Goal: Task Accomplishment & Management: Manage account settings

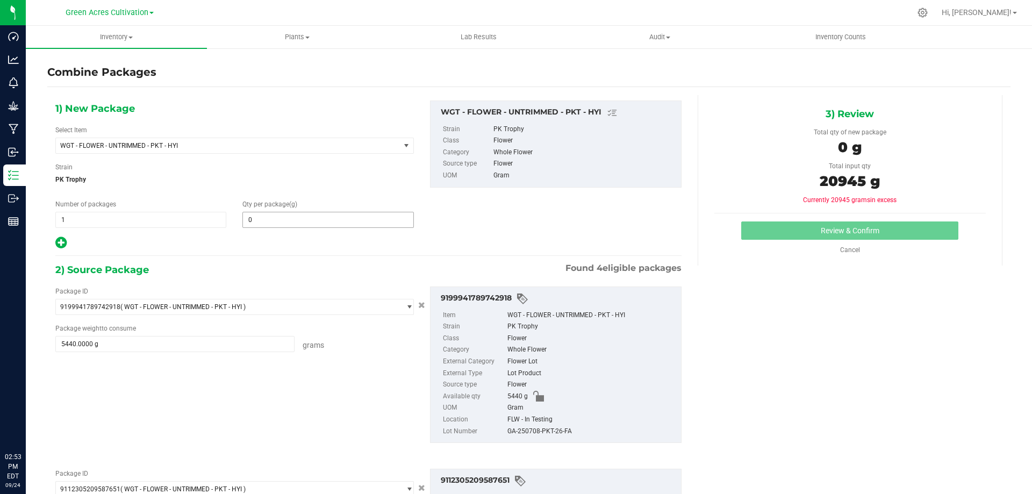
click at [370, 215] on span "0 0" at bounding box center [327, 220] width 171 height 16
type input "20945"
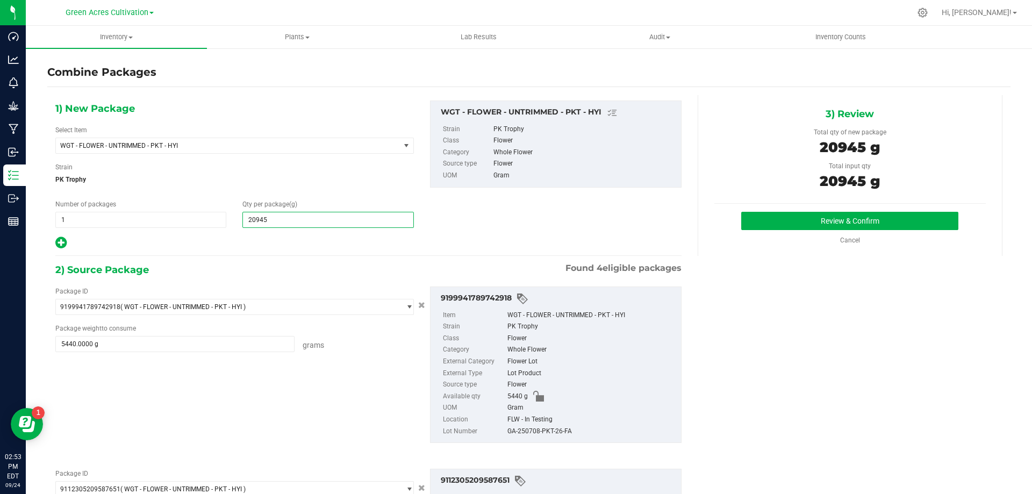
type input "20,945"
click at [529, 434] on div "GA-250708-PKT-26-FA" at bounding box center [591, 432] width 168 height 12
copy div "GA-250708-PKT-26-FA"
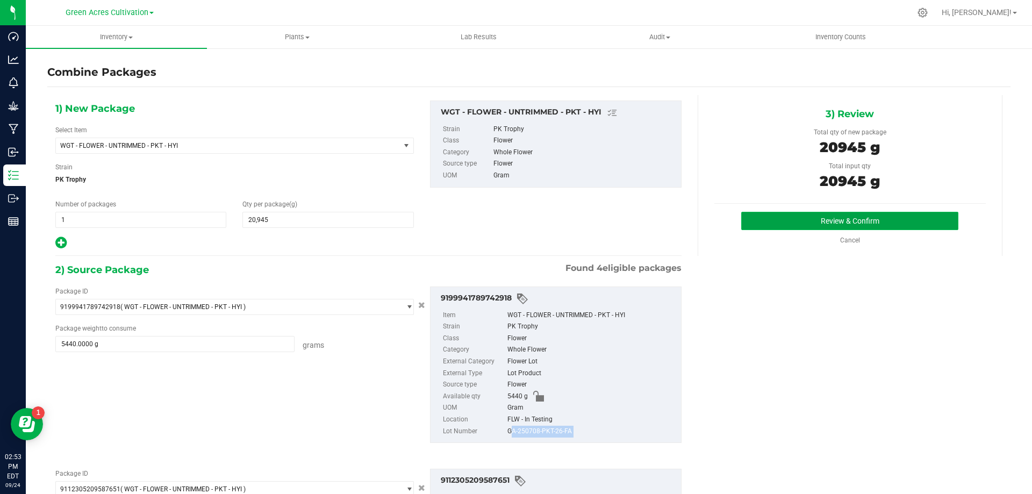
click at [866, 221] on button "Review & Confirm" at bounding box center [849, 221] width 217 height 18
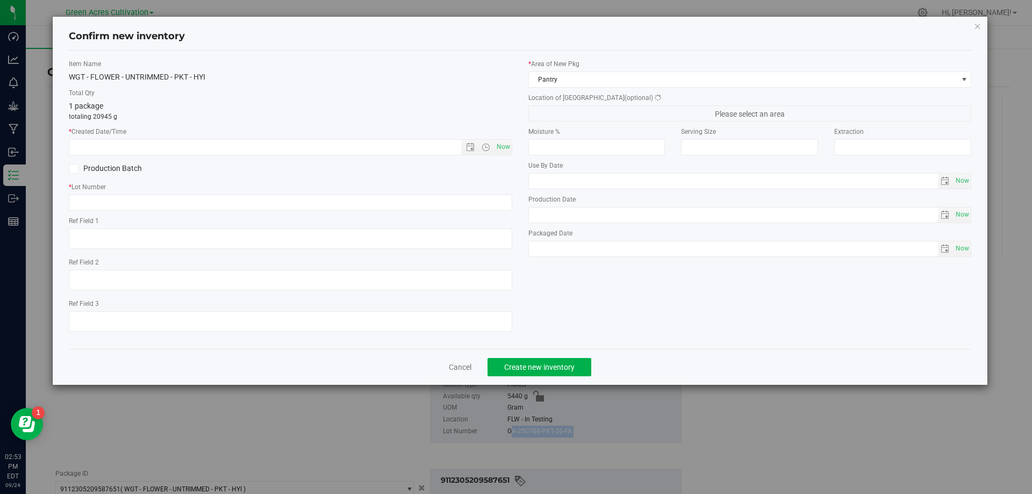
click at [500, 149] on span "Now" at bounding box center [503, 147] width 18 height 16
type input "[DATE] 2:53 PM"
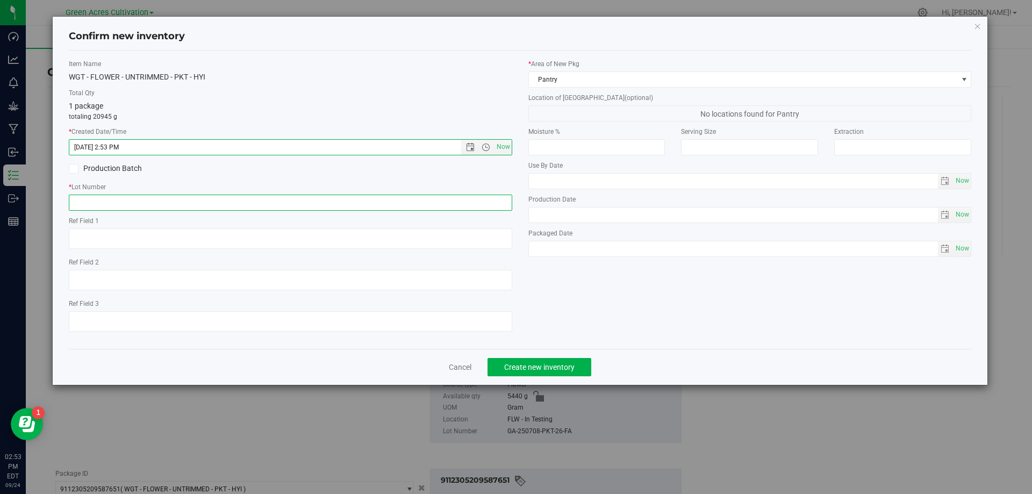
click at [481, 197] on input "text" at bounding box center [290, 202] width 443 height 16
paste input "GA-250708-PKT-26-FA"
type input "GA-250708-PKT-26-FA"
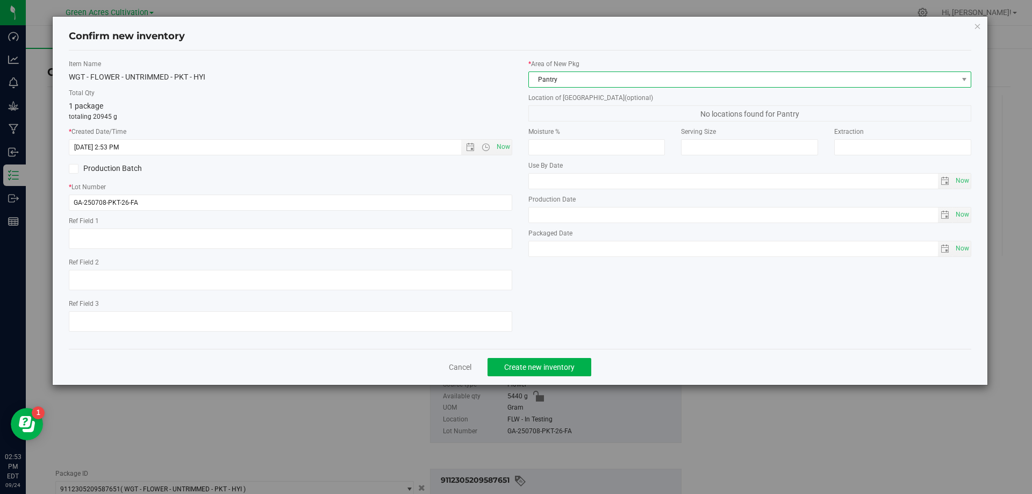
click at [569, 80] on span "Pantry" at bounding box center [743, 79] width 429 height 15
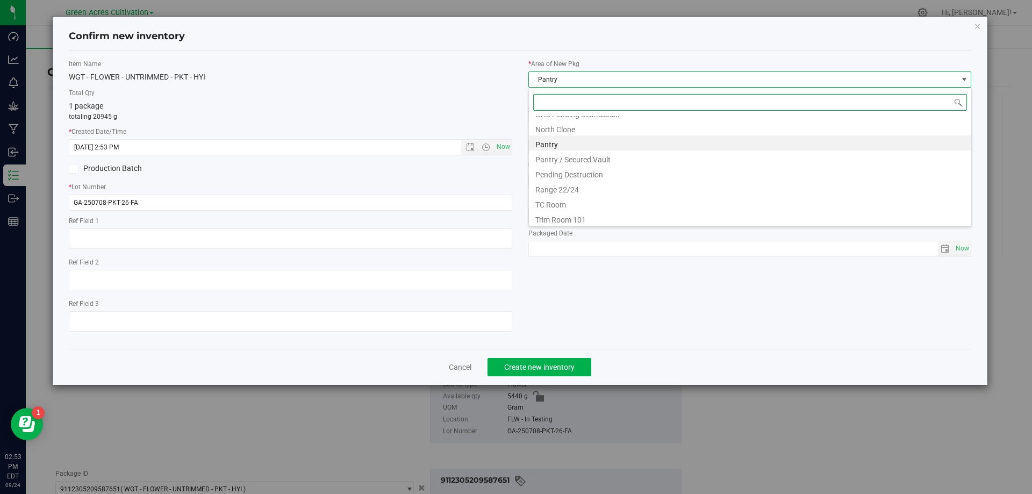
scroll to position [163, 0]
click at [578, 201] on li "TC Room" at bounding box center [750, 200] width 442 height 15
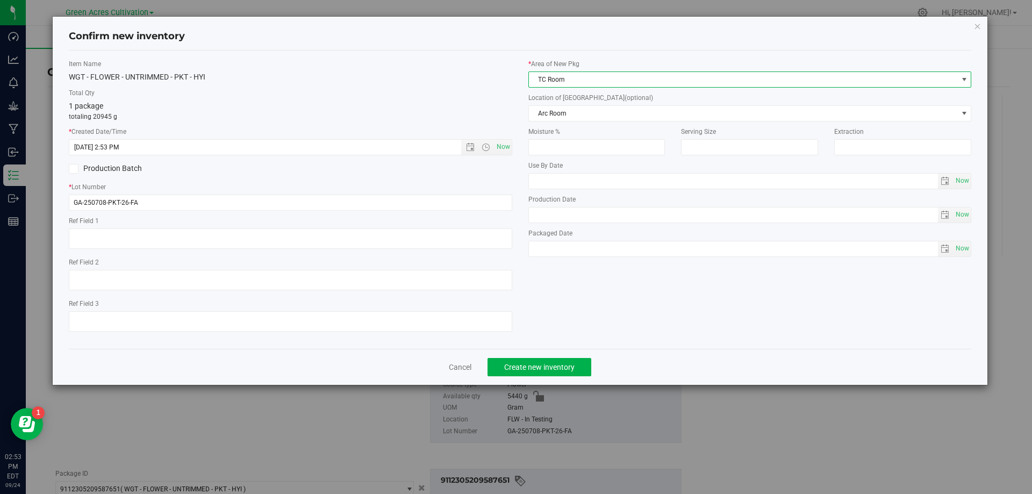
click at [606, 91] on div "* Area of [GEOGRAPHIC_DATA] TC Room Location of [GEOGRAPHIC_DATA] (optional) Ar…" at bounding box center [749, 160] width 459 height 203
click at [611, 78] on span "TC Room" at bounding box center [743, 79] width 429 height 15
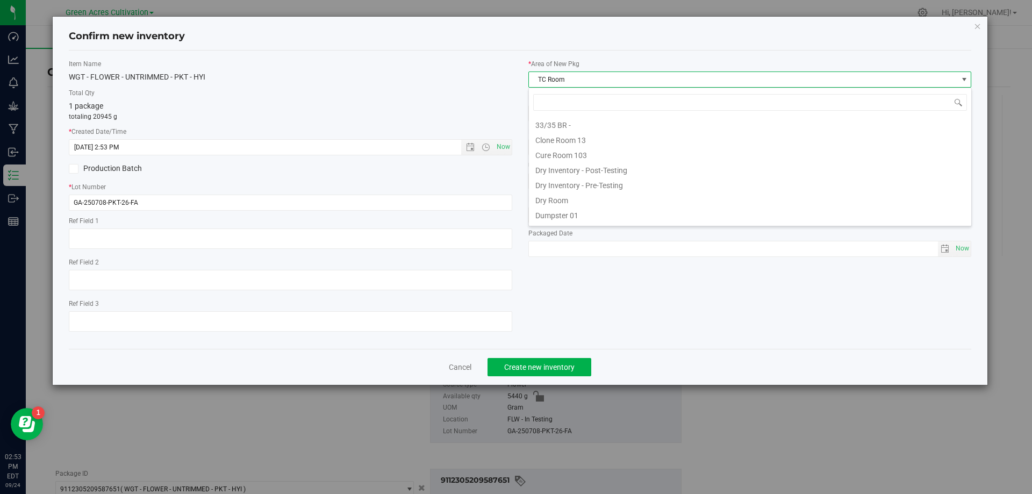
click at [592, 79] on span "TC Room" at bounding box center [743, 79] width 429 height 15
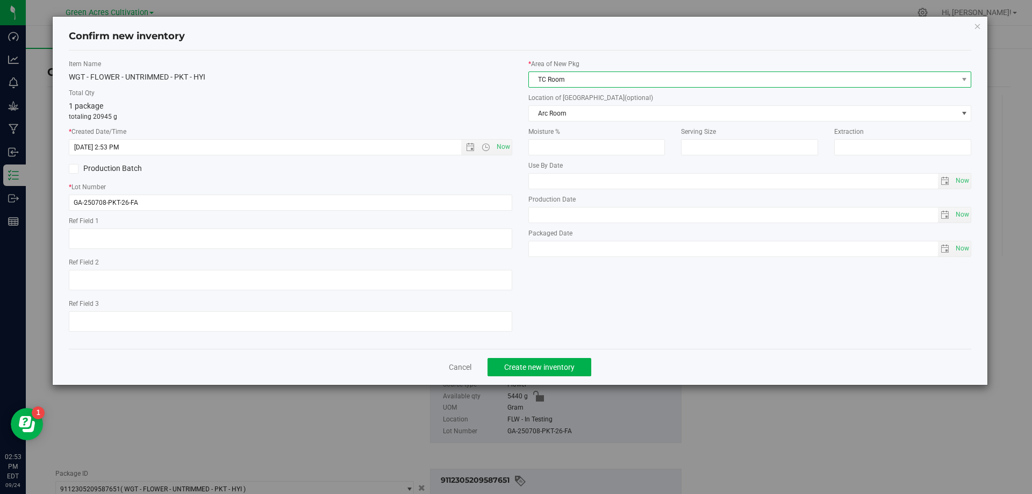
click at [593, 79] on span "TC Room" at bounding box center [743, 79] width 429 height 15
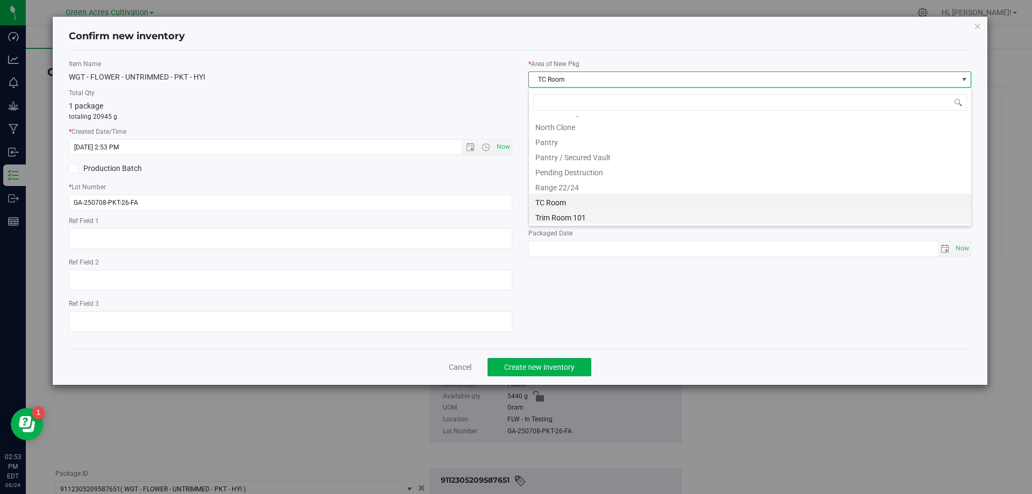
click at [575, 215] on li "Trim Room 101" at bounding box center [750, 215] width 442 height 15
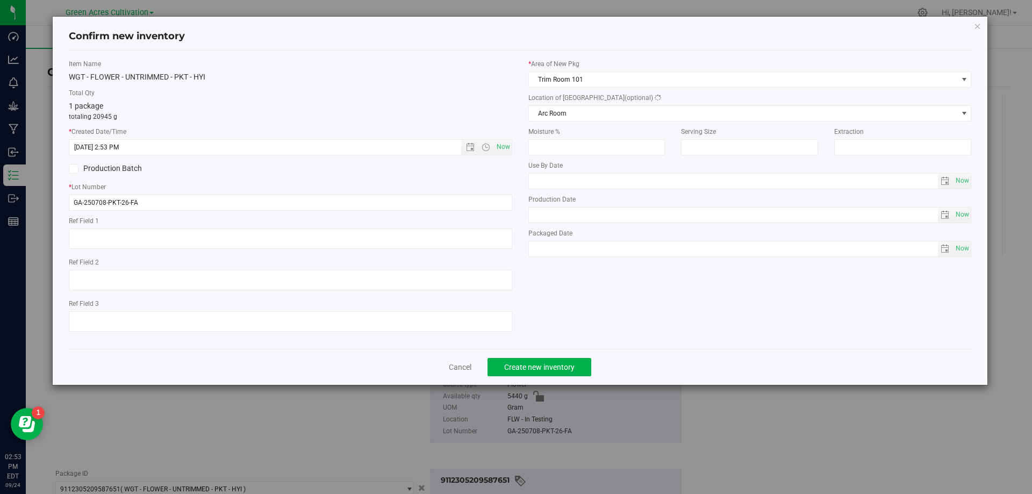
click at [599, 103] on div "Location of [GEOGRAPHIC_DATA] (optional) Arc Room Arc Room Breeding Room TC Sec…" at bounding box center [749, 107] width 443 height 28
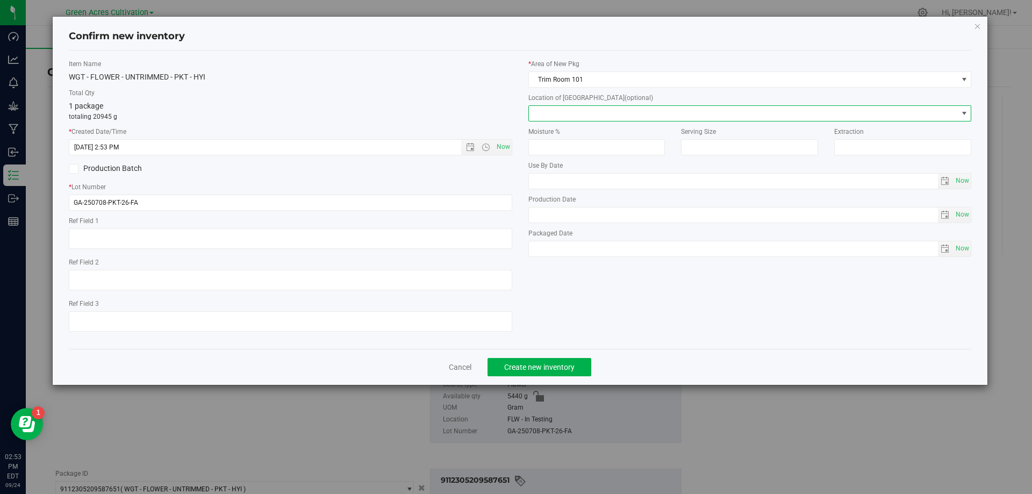
click at [601, 114] on span at bounding box center [743, 113] width 429 height 15
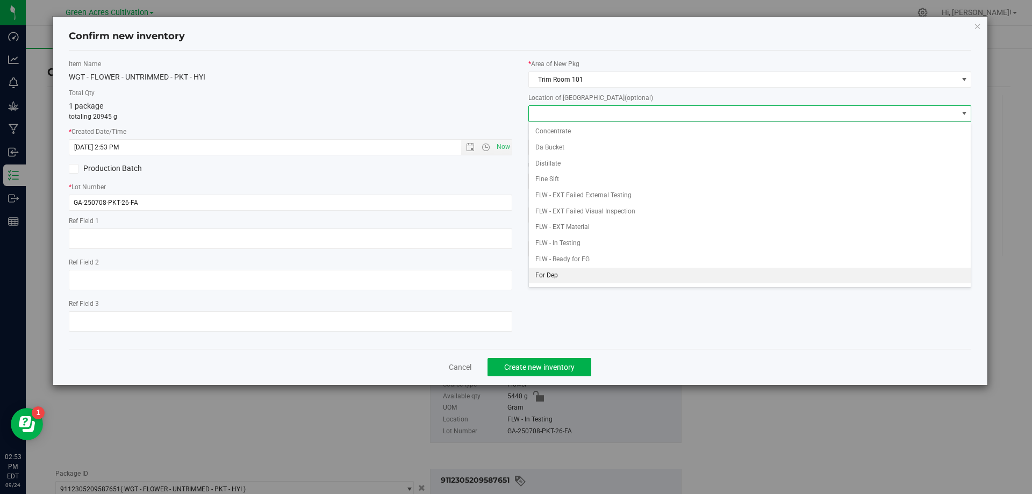
click at [572, 276] on li "For Dep" at bounding box center [750, 276] width 442 height 16
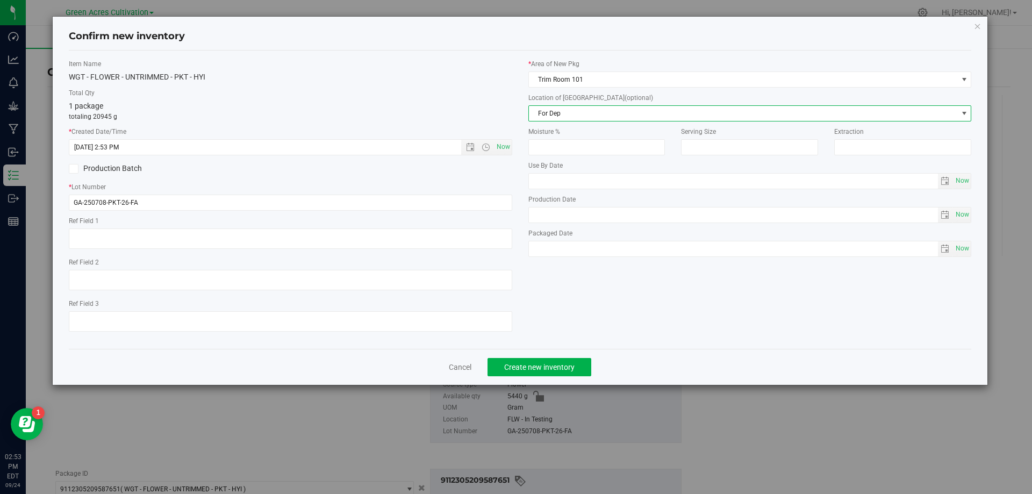
click at [602, 109] on span "For Dep" at bounding box center [743, 113] width 429 height 15
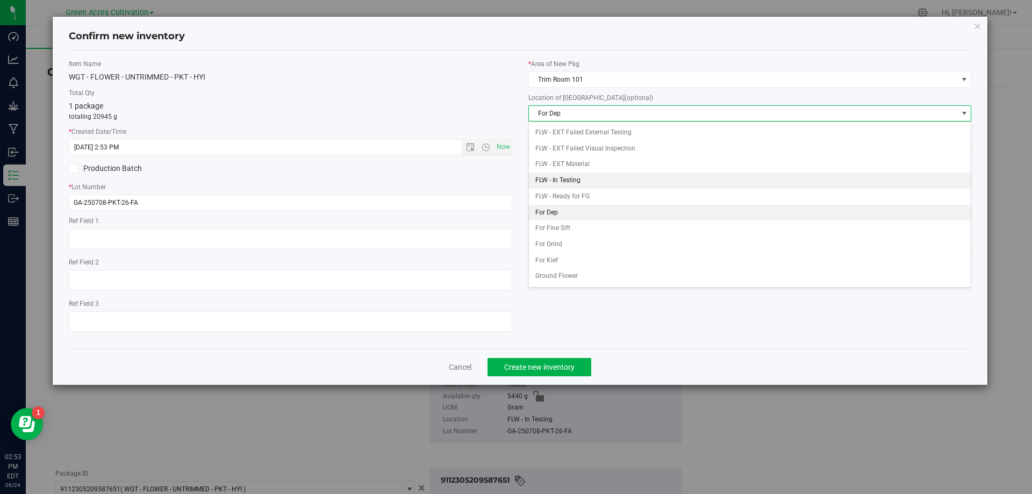
scroll to position [110, 0]
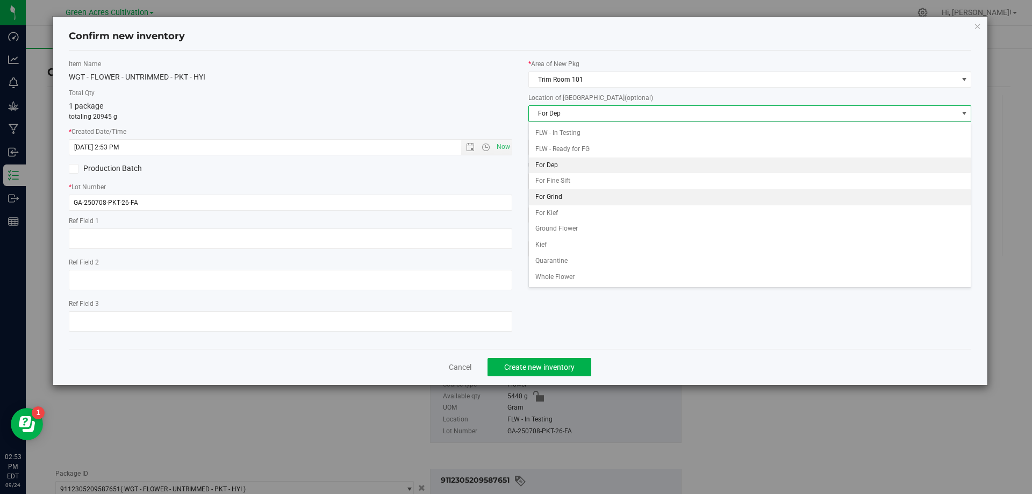
click at [583, 199] on li "For Grind" at bounding box center [750, 197] width 442 height 16
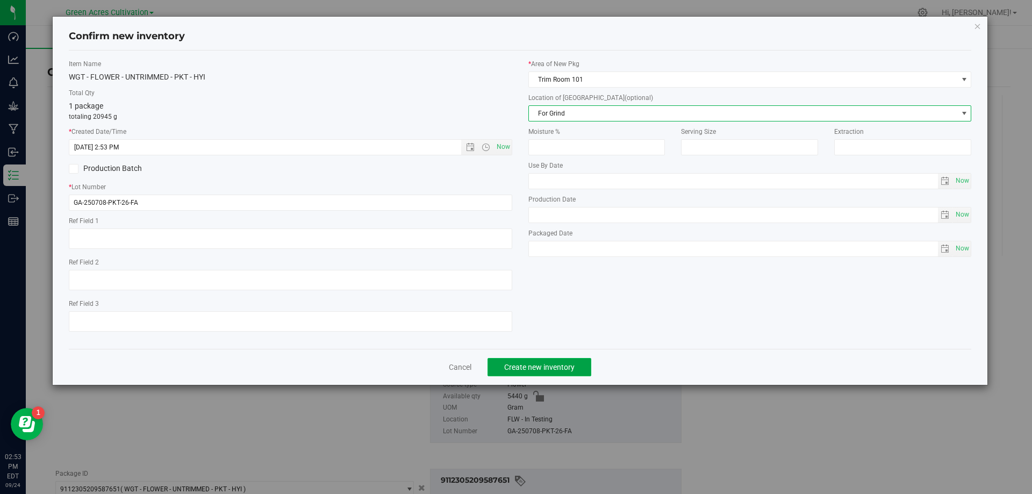
click at [539, 363] on span "Create new inventory" at bounding box center [539, 367] width 70 height 9
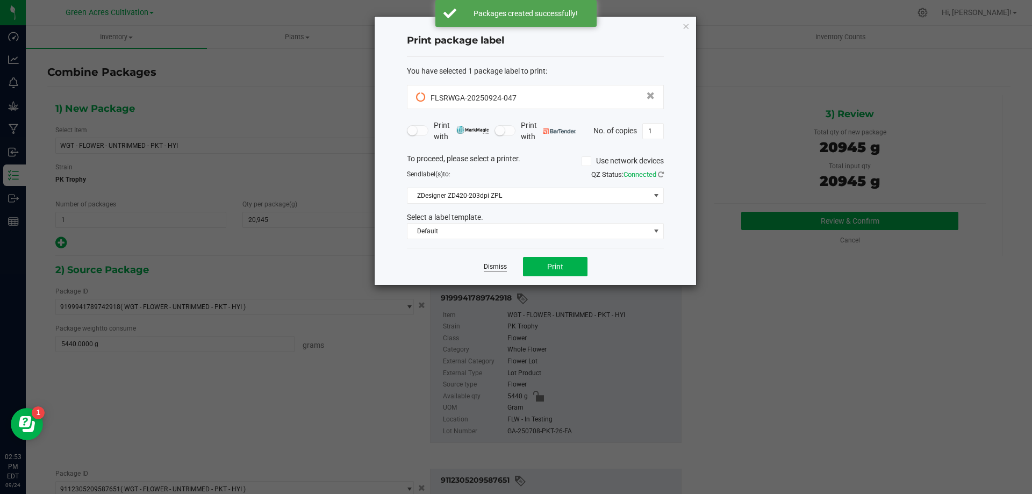
click at [495, 266] on link "Dismiss" at bounding box center [495, 266] width 23 height 9
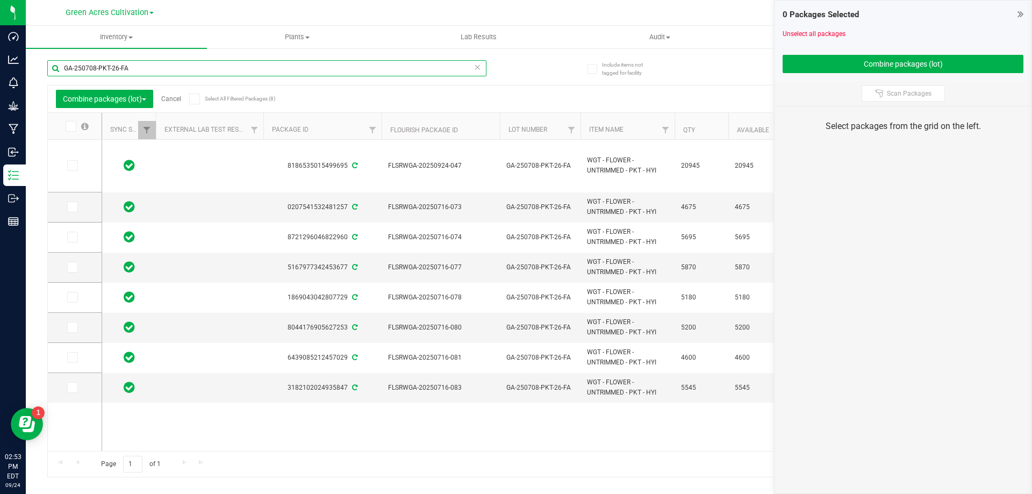
click at [286, 69] on input "GA-250708-PKT-26-FA" at bounding box center [266, 68] width 439 height 16
paste input "FLSRWGA-20250924-047"
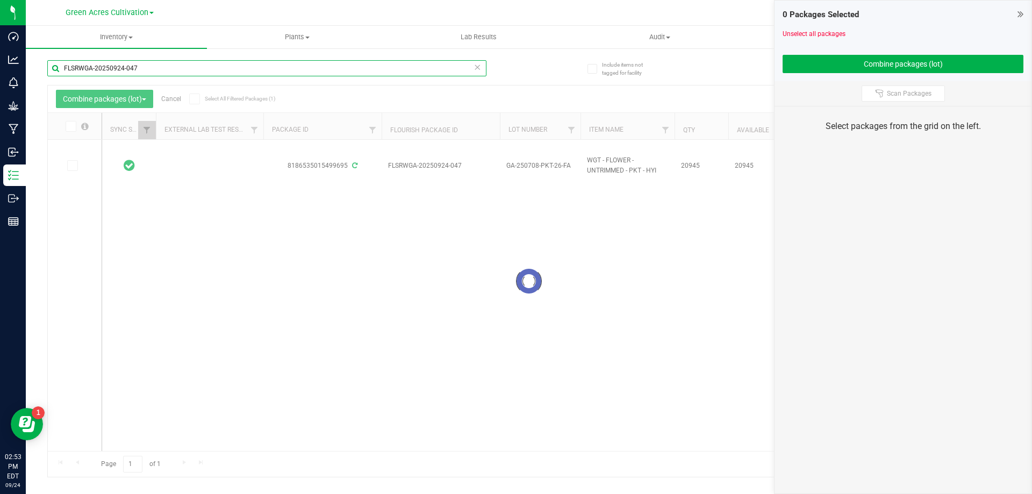
type input "FLSRWGA-20250924-047"
click at [174, 95] on link "Cancel" at bounding box center [171, 99] width 20 height 8
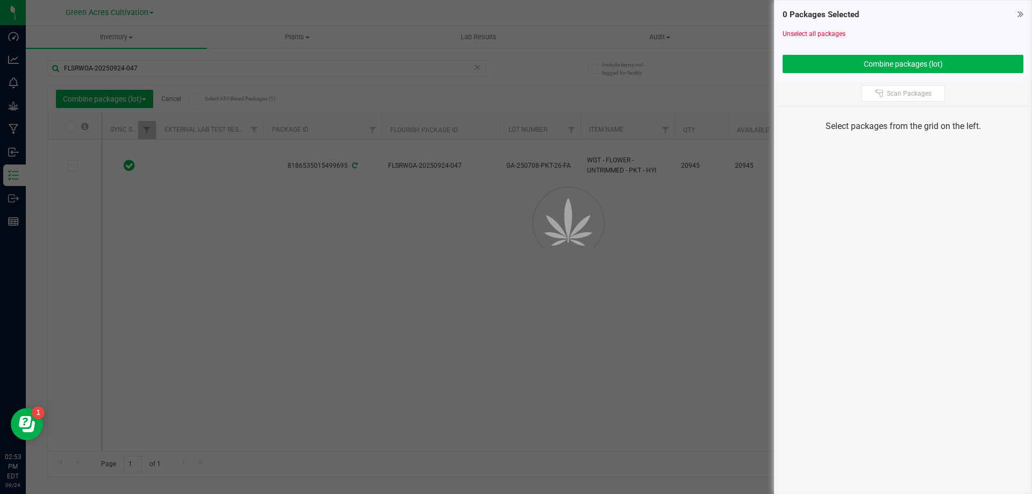
click at [176, 97] on div at bounding box center [516, 247] width 1032 height 494
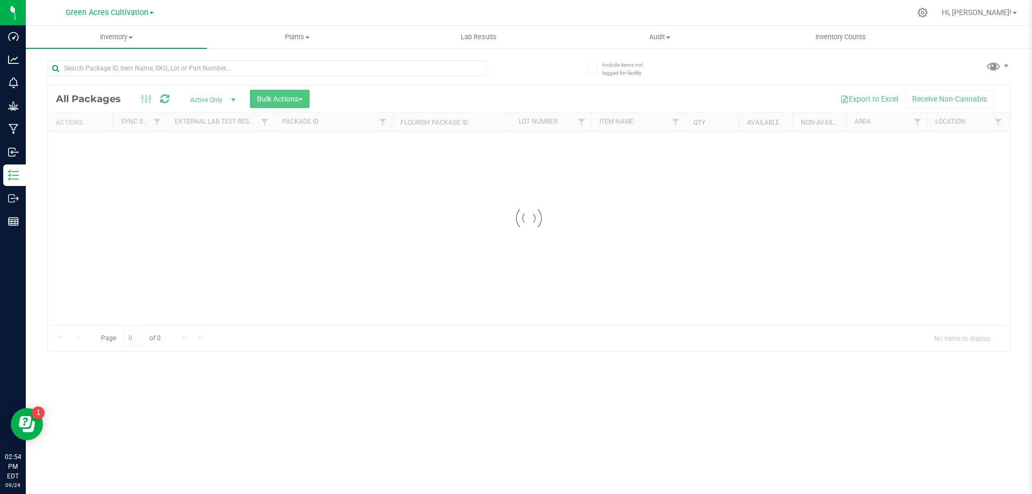
click at [226, 58] on div at bounding box center [287, 68] width 481 height 34
click at [227, 67] on input "text" at bounding box center [266, 68] width 439 height 16
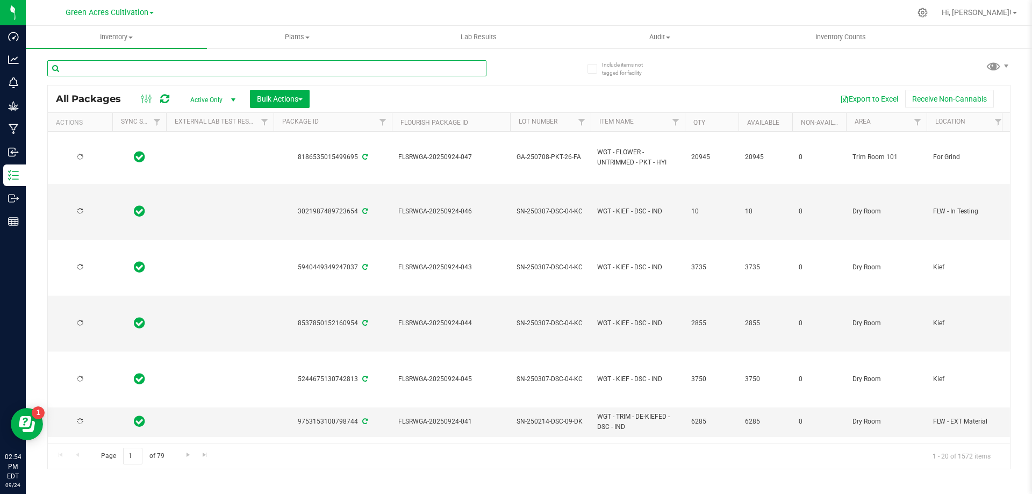
paste input "FLSRWGA-20250924-047"
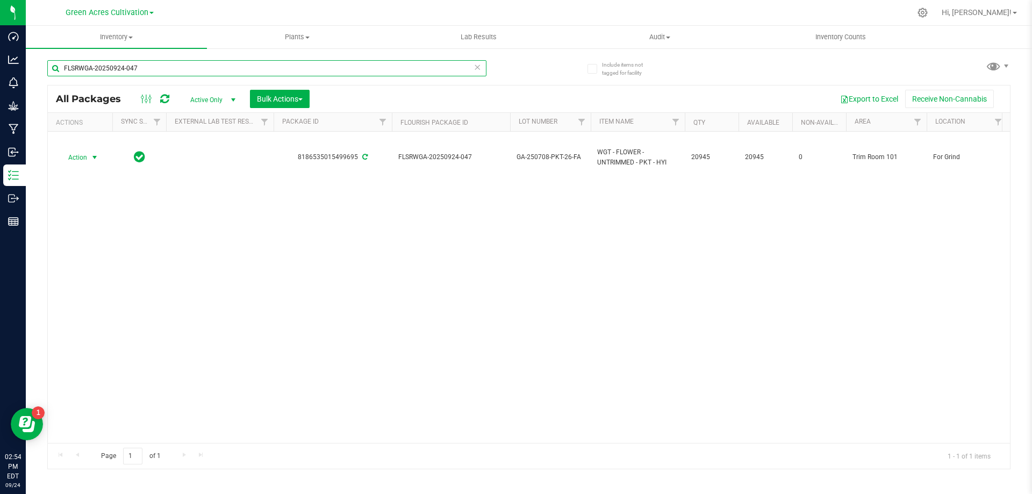
type input "FLSRWGA-20250924-047"
click at [97, 155] on span "select" at bounding box center [94, 157] width 9 height 9
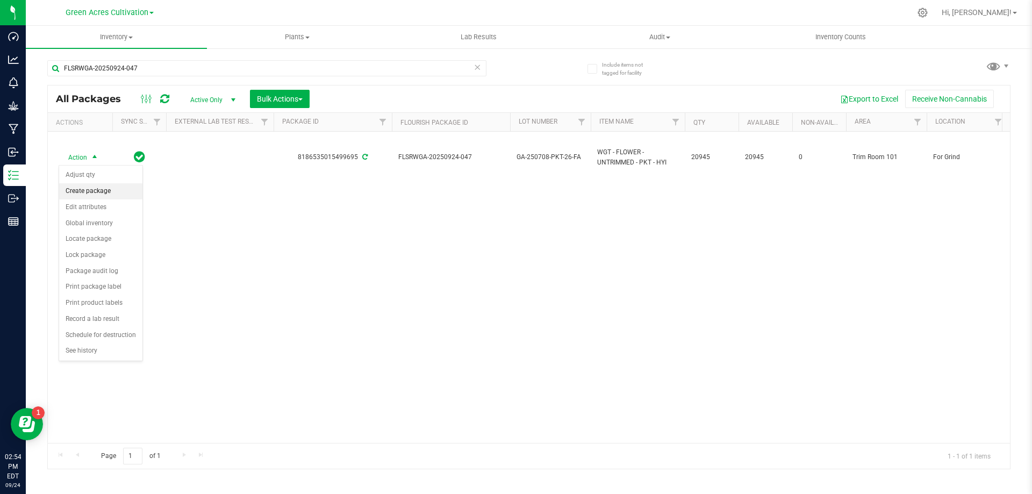
click at [105, 190] on li "Create package" at bounding box center [100, 191] width 83 height 16
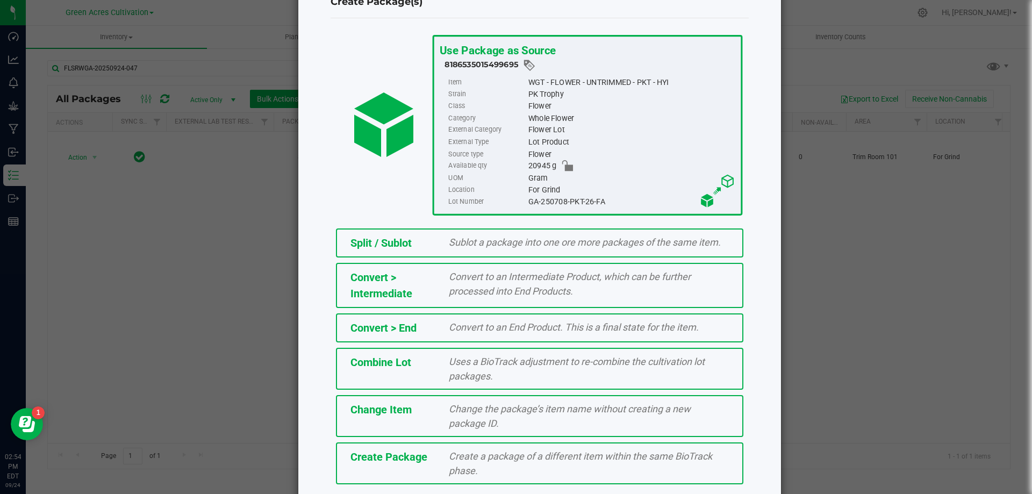
scroll to position [77, 0]
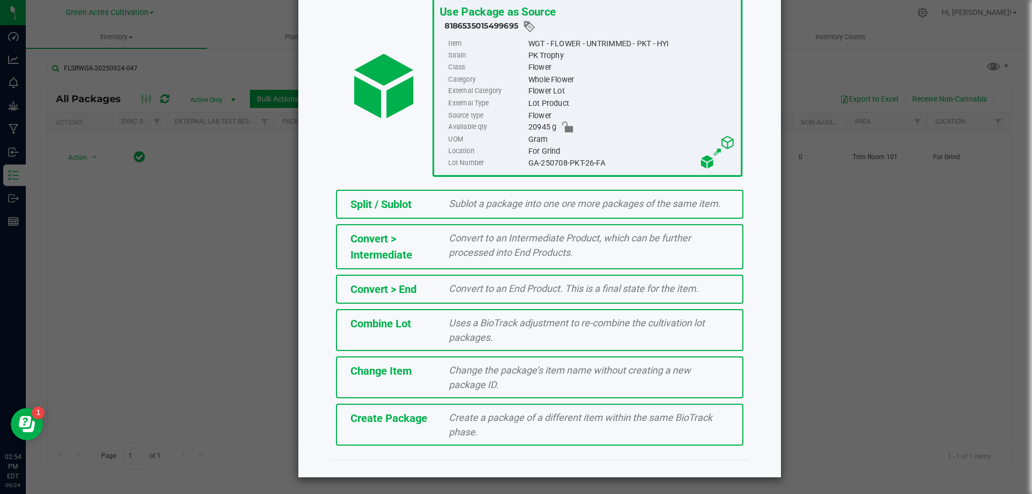
click at [462, 436] on span "Create a package of a different item within the same BioTrack phase." at bounding box center [580, 425] width 263 height 26
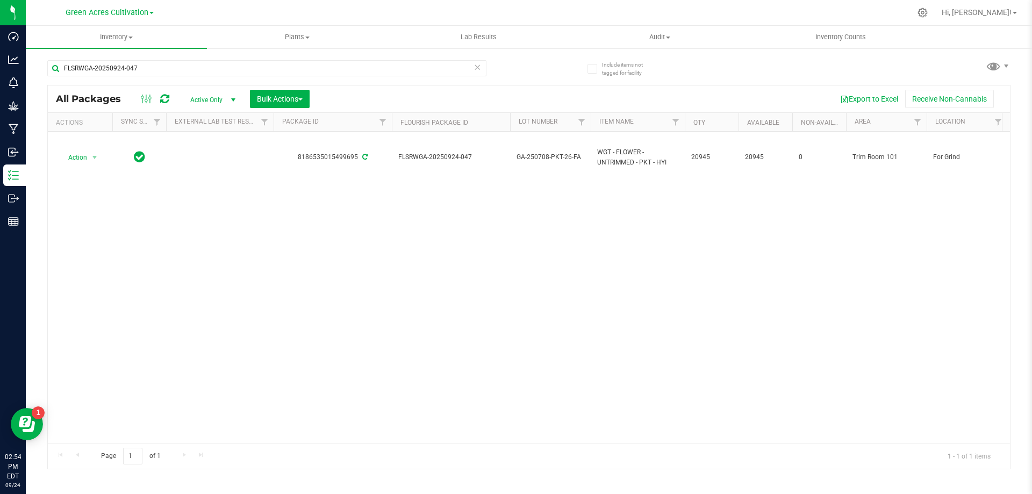
click at [93, 157] on span "select" at bounding box center [94, 157] width 9 height 9
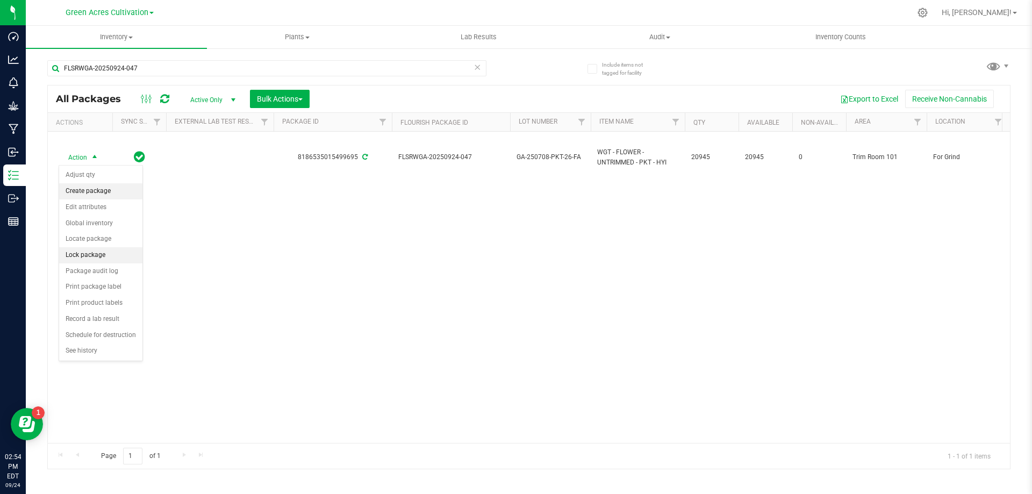
click at [105, 198] on li "Create package" at bounding box center [100, 191] width 83 height 16
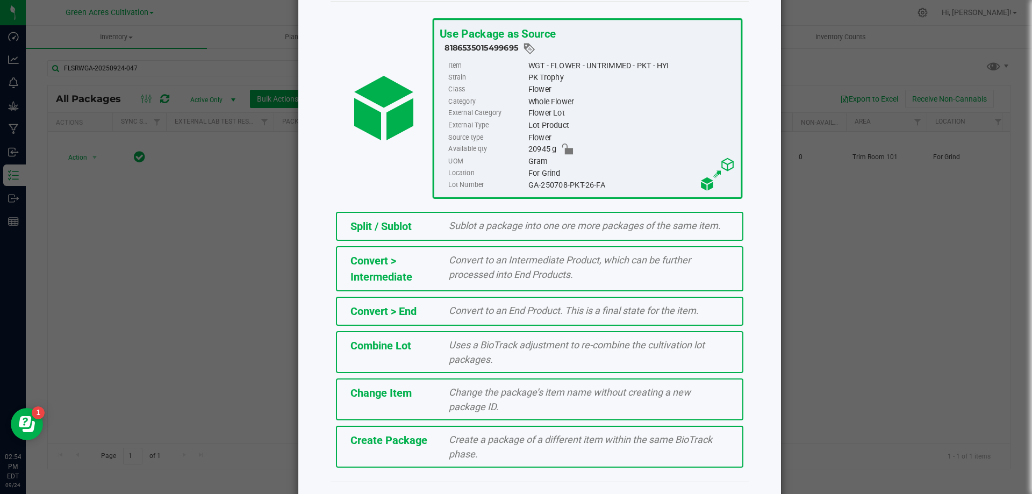
scroll to position [77, 0]
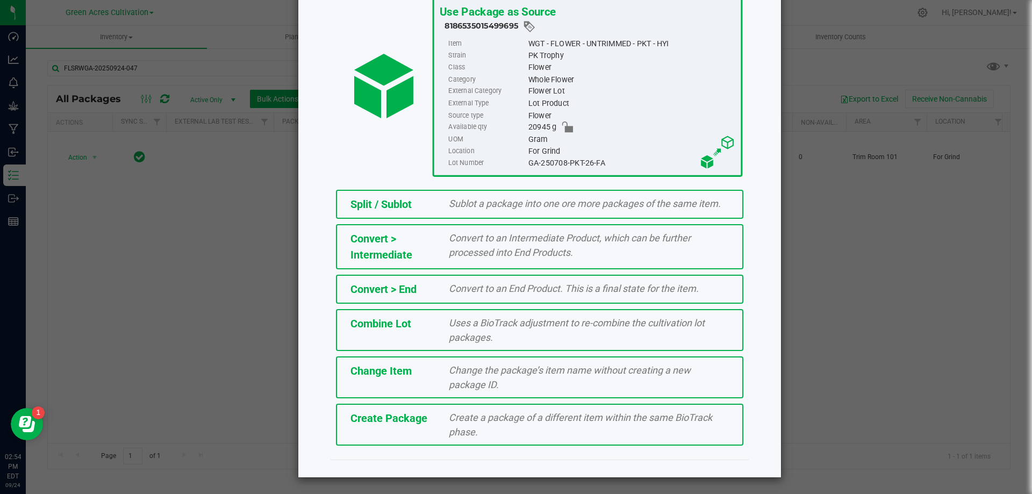
click at [415, 426] on div "Create Package" at bounding box center [391, 418] width 99 height 16
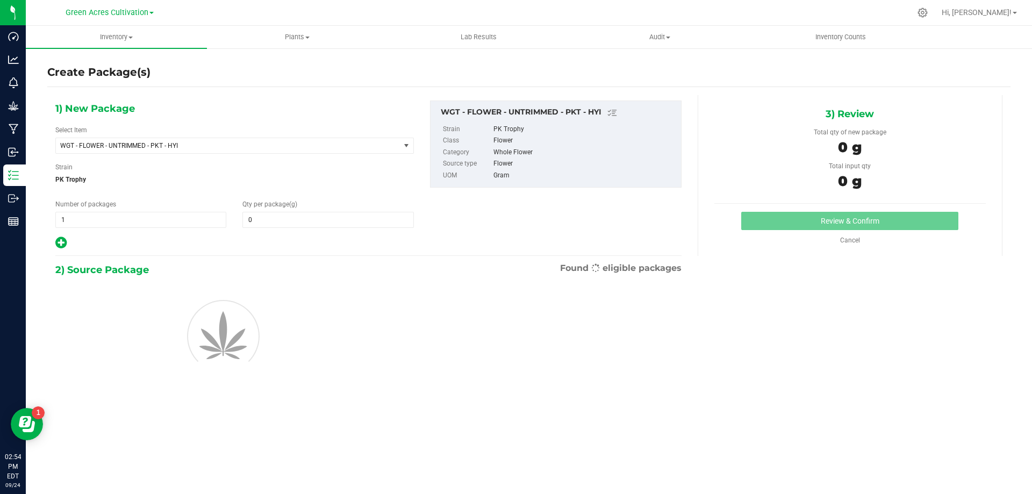
type input "0.0000"
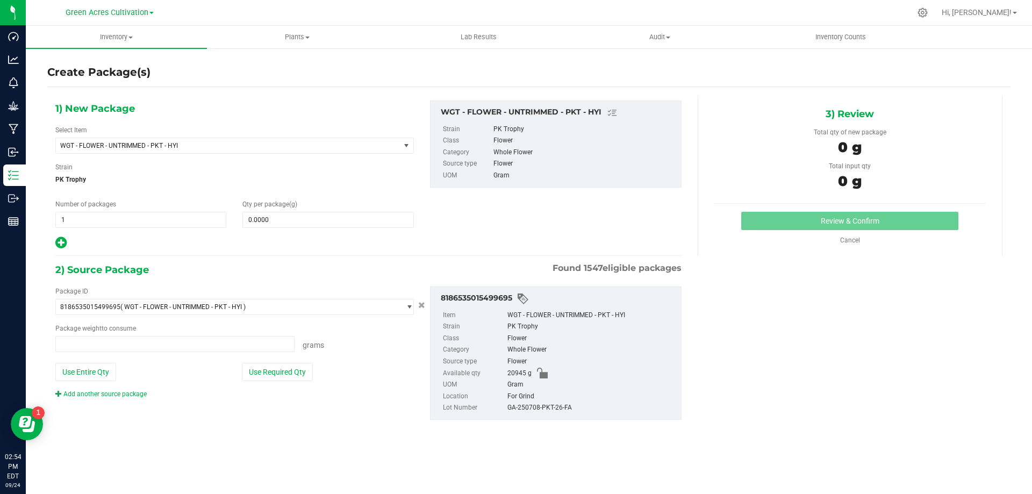
type input "0.0000 g"
click at [287, 149] on span "WGT - FLOWER - UNTRIMMED - PKT - HYI" at bounding box center [221, 146] width 322 height 8
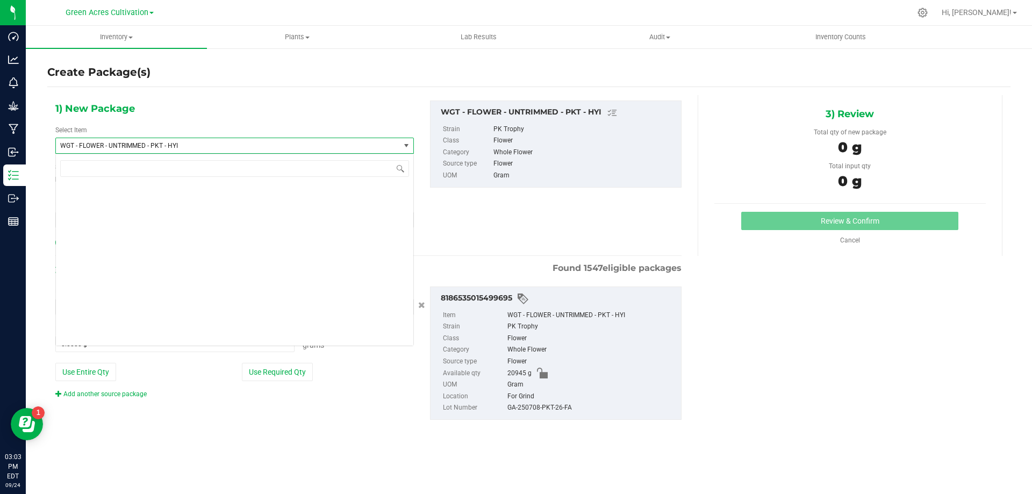
scroll to position [234716, 0]
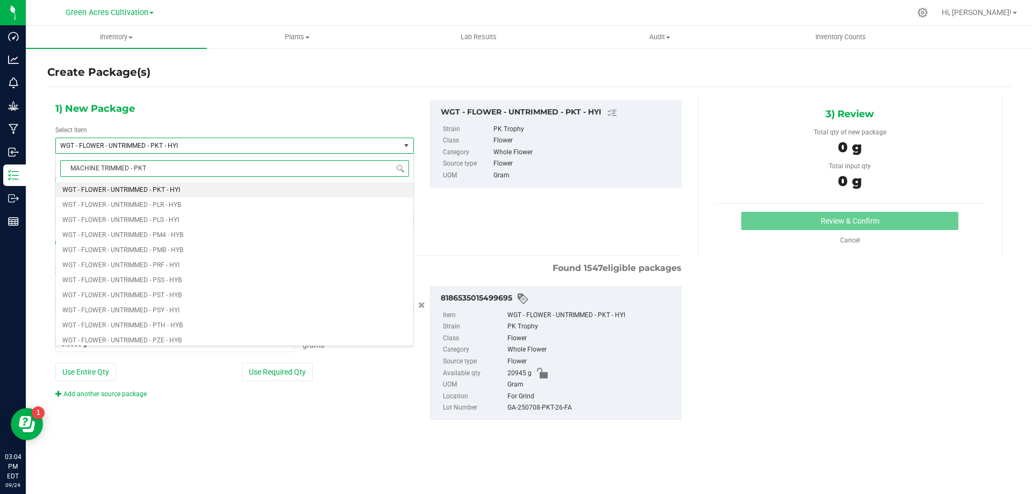
type input "MACHINE TRIMMED - PKT"
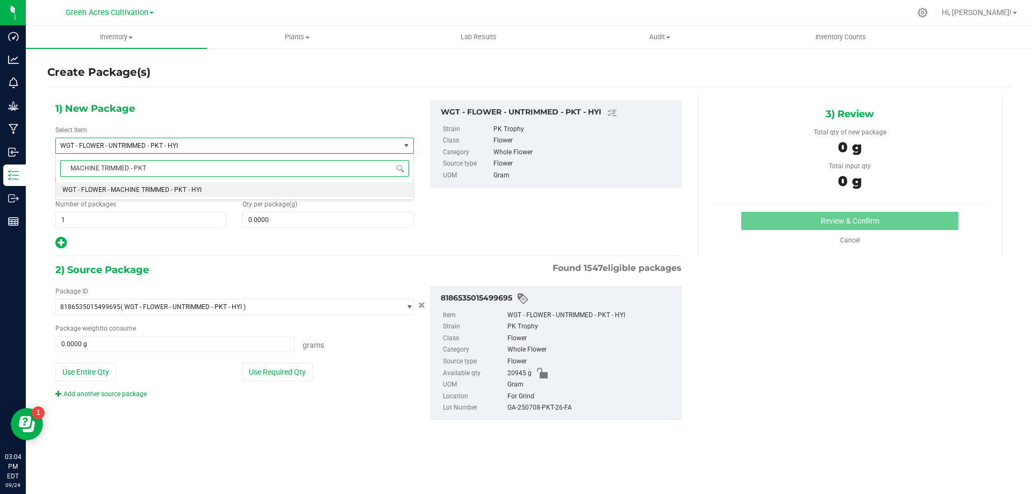
click at [293, 189] on li "WGT - FLOWER - MACHINE TRIMMED - PKT - HYI" at bounding box center [234, 189] width 357 height 15
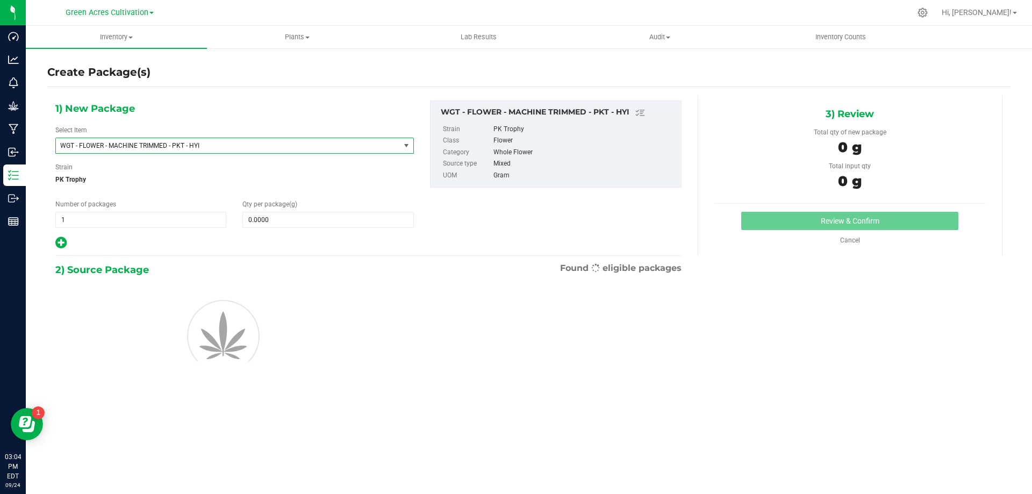
type input "0.0000"
click at [307, 221] on span at bounding box center [327, 220] width 171 height 16
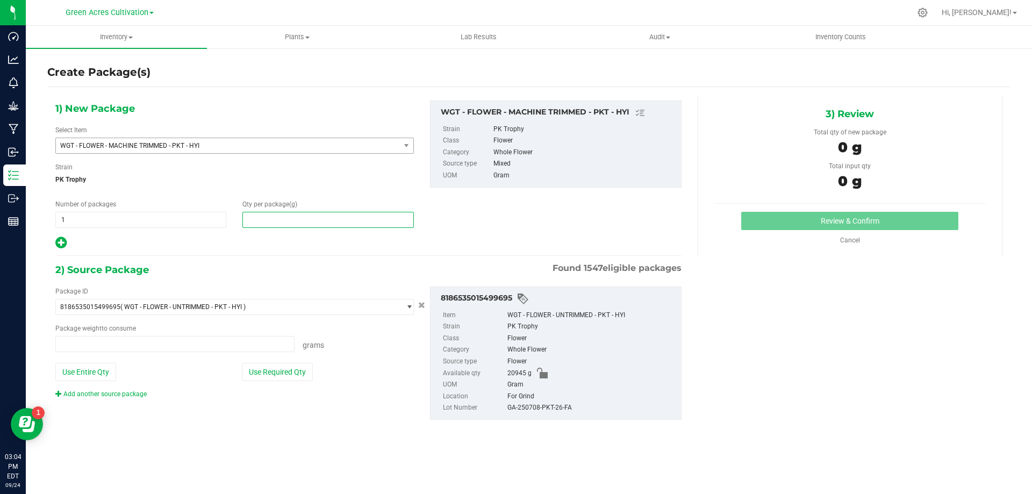
type input "0.0000 g"
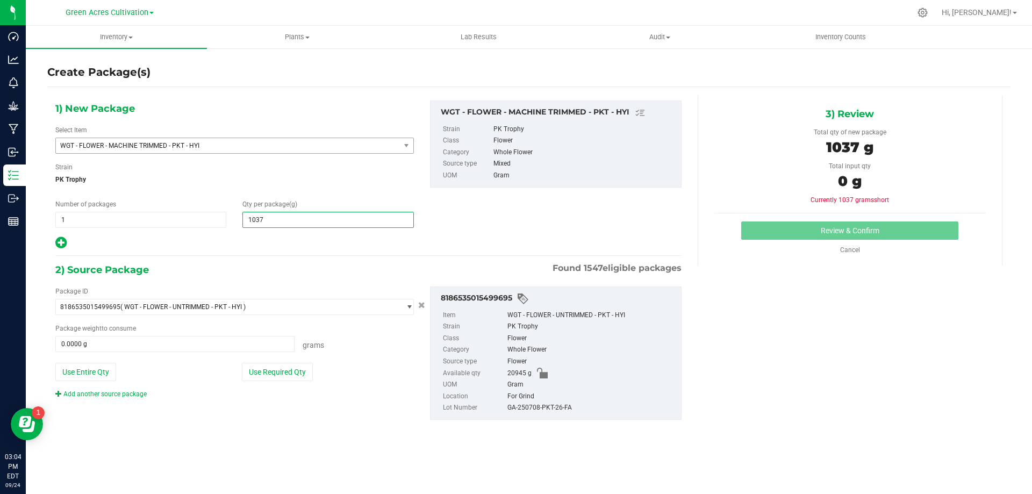
type input "10375"
type input "10,375.0000"
click at [290, 366] on button "Use Required Qty" at bounding box center [277, 372] width 71 height 18
type input "10375.0000 g"
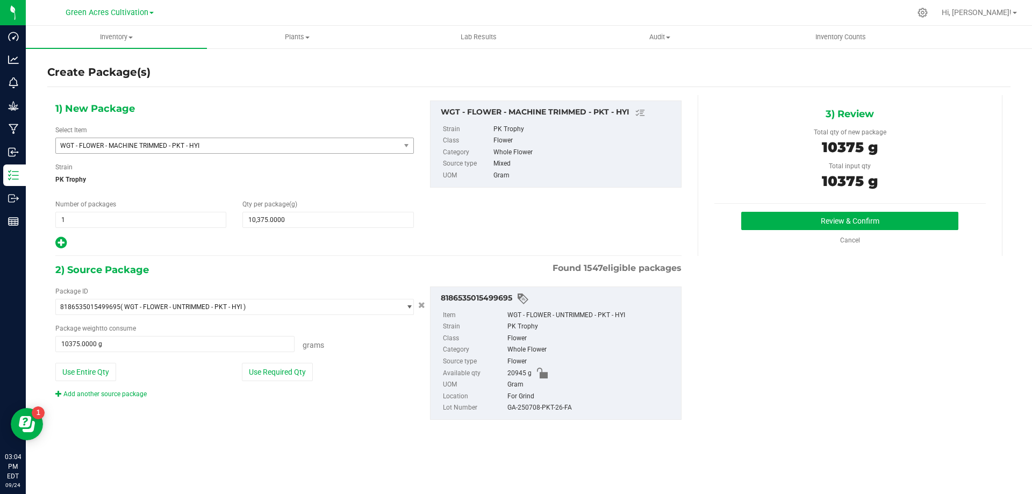
click at [560, 410] on div "GA-250708-PKT-26-FA" at bounding box center [591, 408] width 168 height 12
copy div "GA-250708-PKT-26-FA"
click at [303, 373] on button "Use Required Qty" at bounding box center [277, 372] width 71 height 18
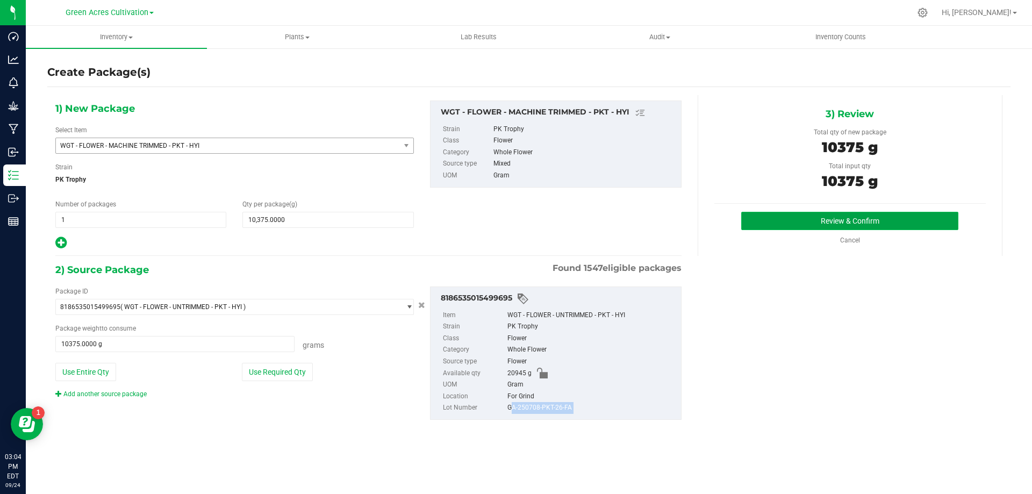
click at [900, 218] on button "Review & Confirm" at bounding box center [849, 221] width 217 height 18
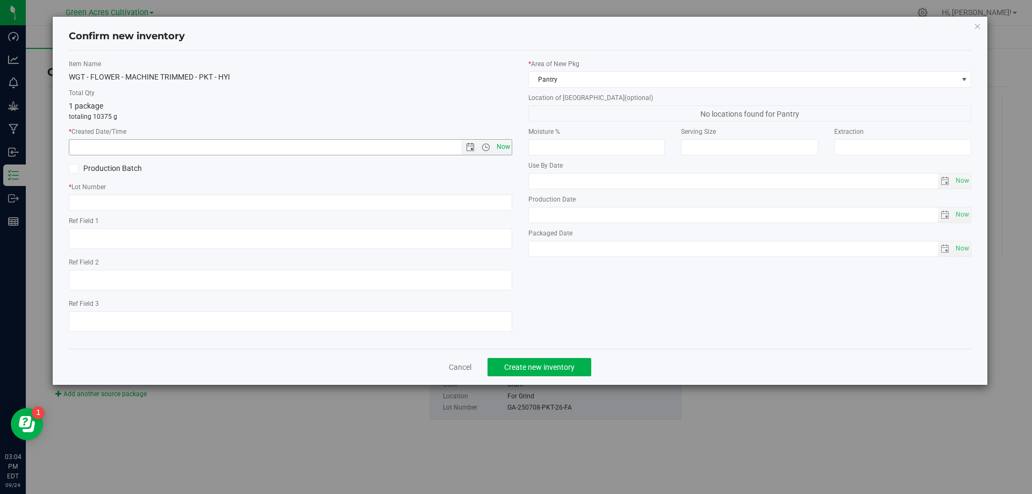
click at [502, 147] on span "Now" at bounding box center [503, 147] width 18 height 16
type input "9/24/2025 3:04 PM"
click at [494, 208] on input "text" at bounding box center [290, 202] width 443 height 16
paste input "GA-250708-PKT-26-FA"
type input "GA-250708-PKT-26-FA"
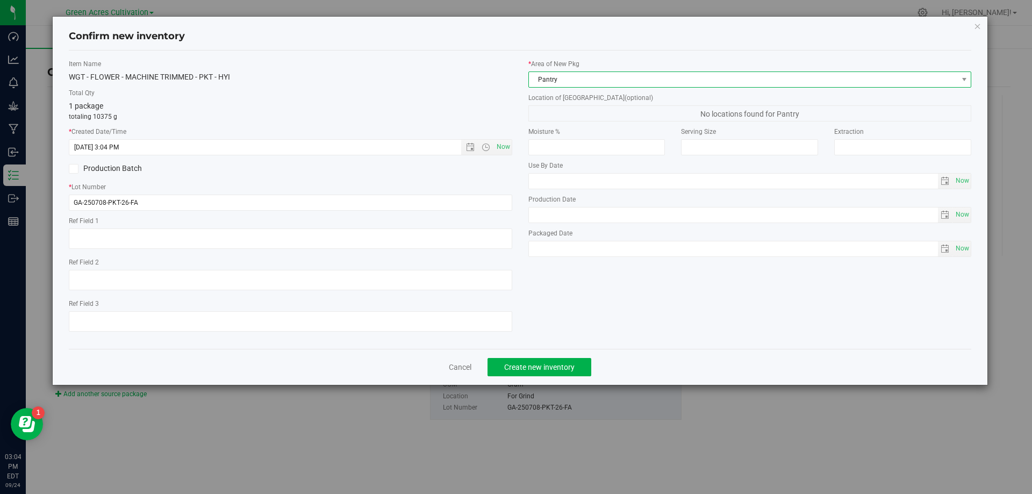
click at [559, 80] on span "Pantry" at bounding box center [743, 79] width 429 height 15
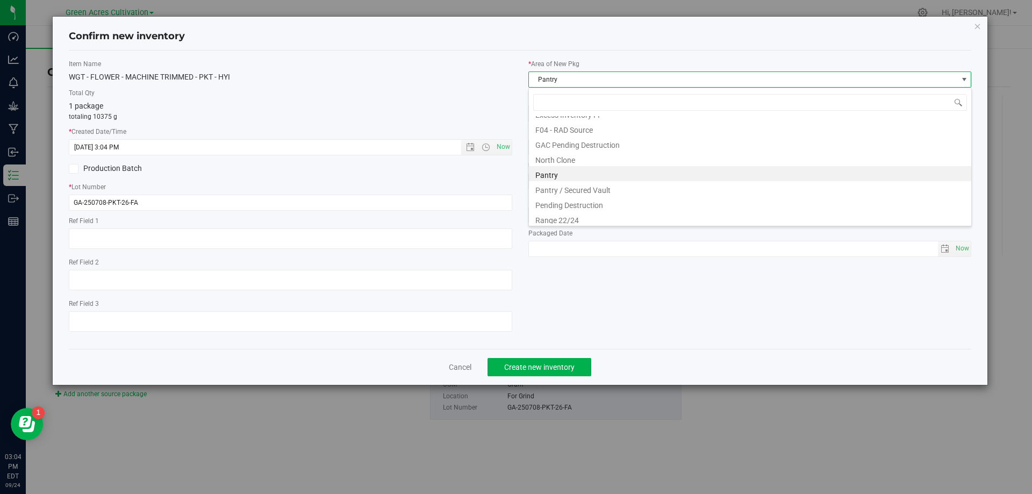
scroll to position [163, 0]
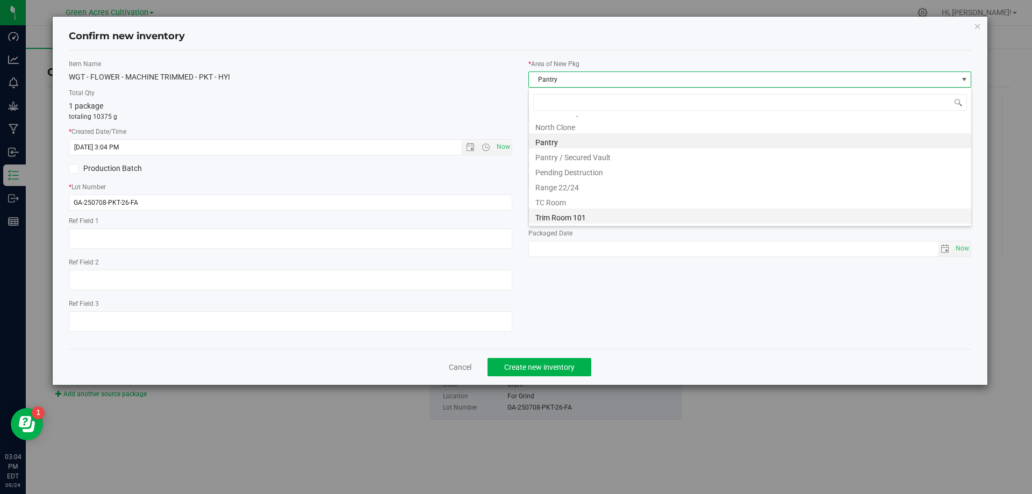
click at [594, 214] on li "Trim Room 101" at bounding box center [750, 215] width 442 height 15
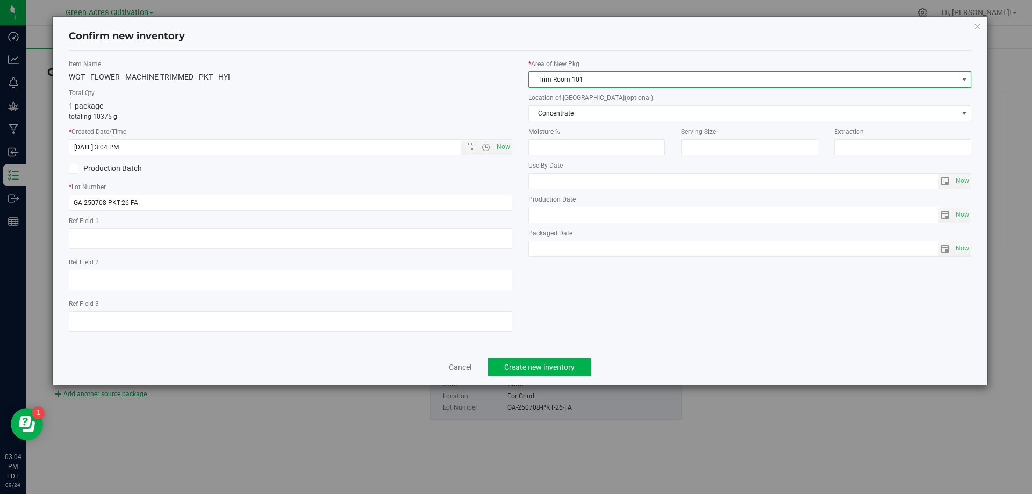
click at [609, 127] on label "Moisture %" at bounding box center [596, 132] width 137 height 10
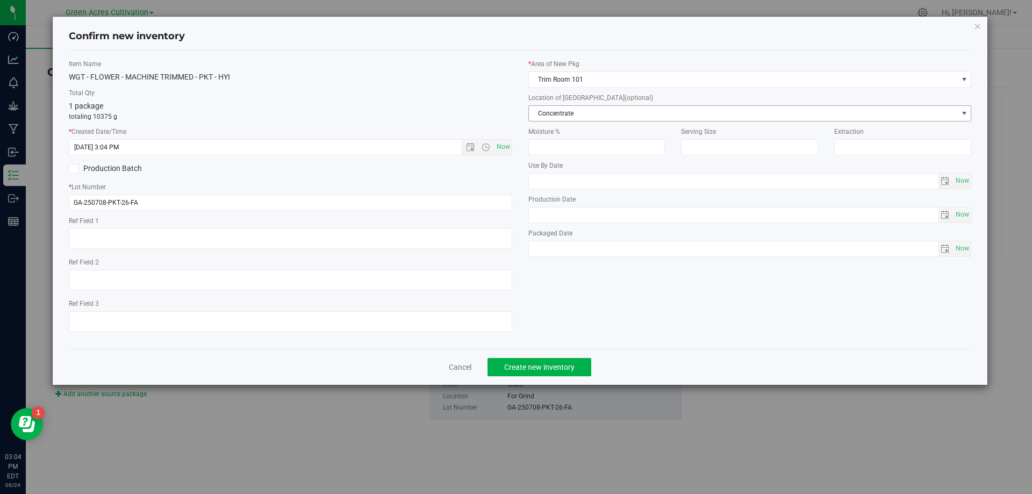
click at [610, 119] on span "Concentrate" at bounding box center [743, 113] width 429 height 15
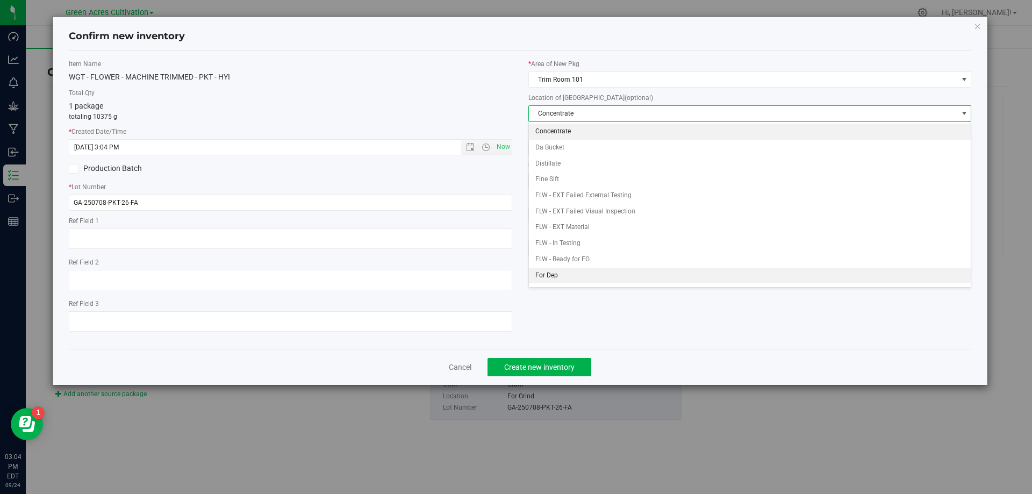
scroll to position [54, 0]
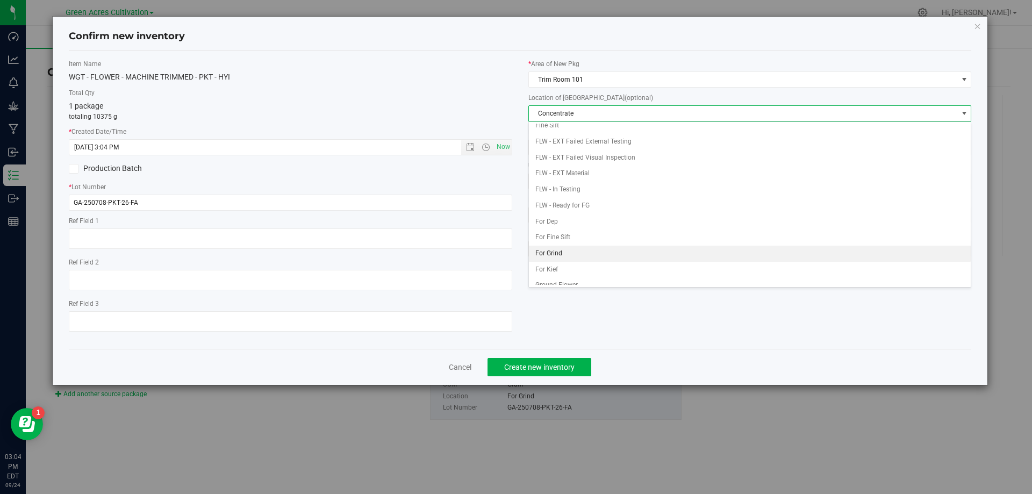
click at [568, 258] on li "For Grind" at bounding box center [750, 254] width 442 height 16
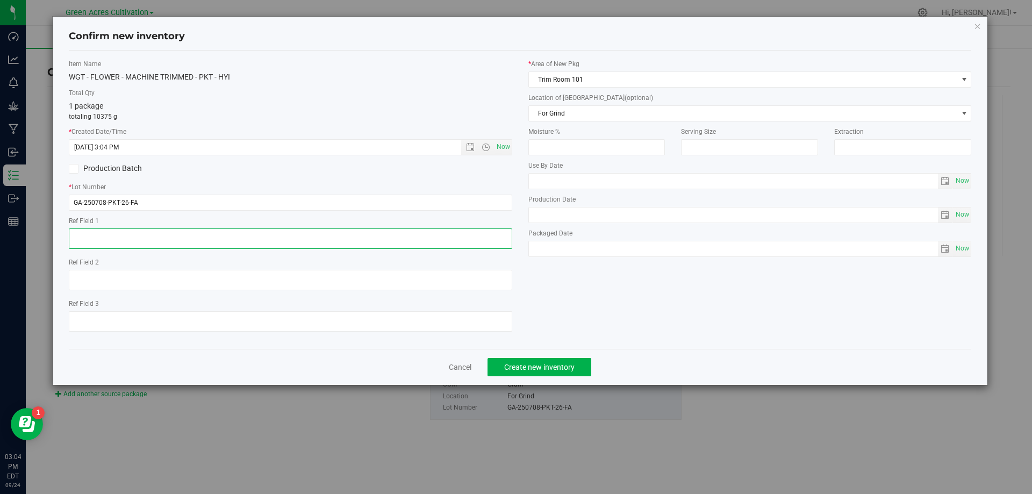
click at [219, 239] on textarea at bounding box center [290, 238] width 443 height 20
click at [138, 233] on textarea at bounding box center [290, 238] width 443 height 20
type textarea "1050 PBO"
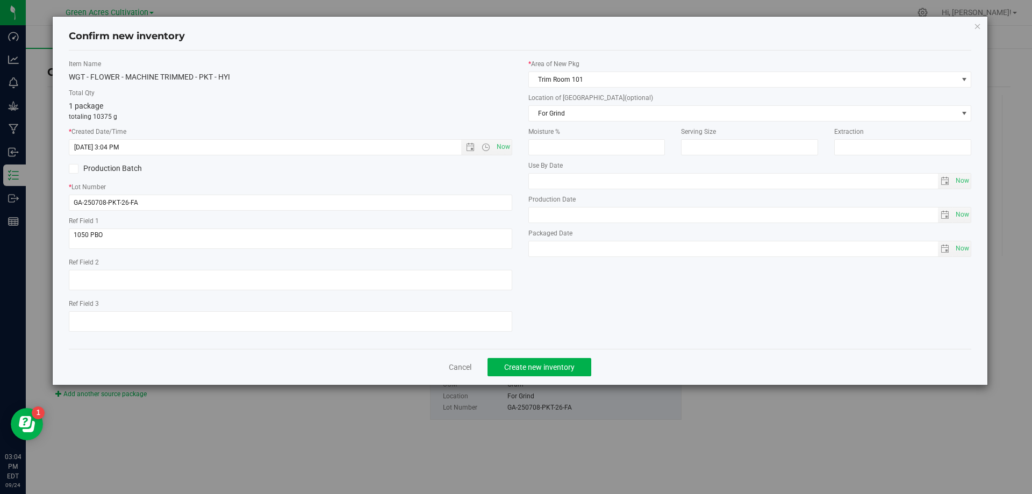
click at [700, 68] on label "* Area of New Pkg" at bounding box center [749, 64] width 443 height 10
click at [549, 361] on button "Create new inventory" at bounding box center [539, 367] width 104 height 18
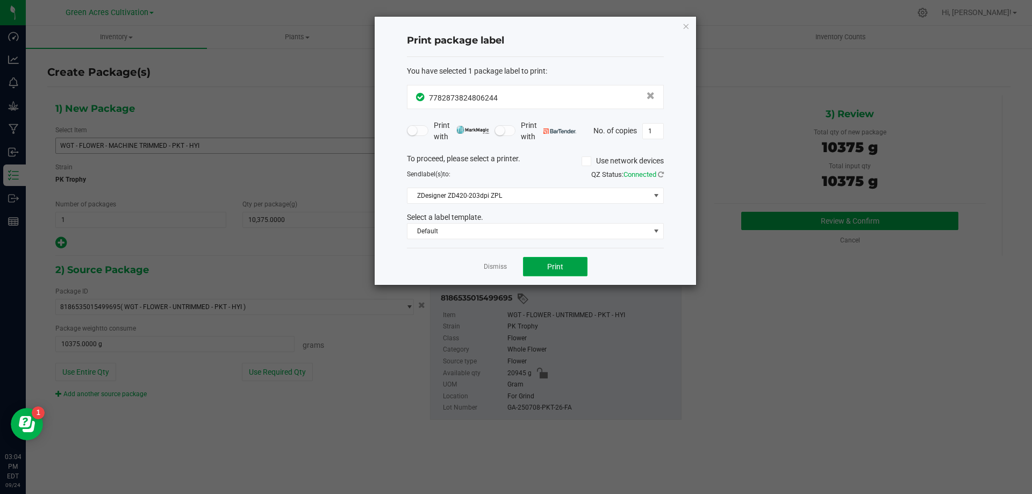
click at [538, 264] on button "Print" at bounding box center [555, 266] width 64 height 19
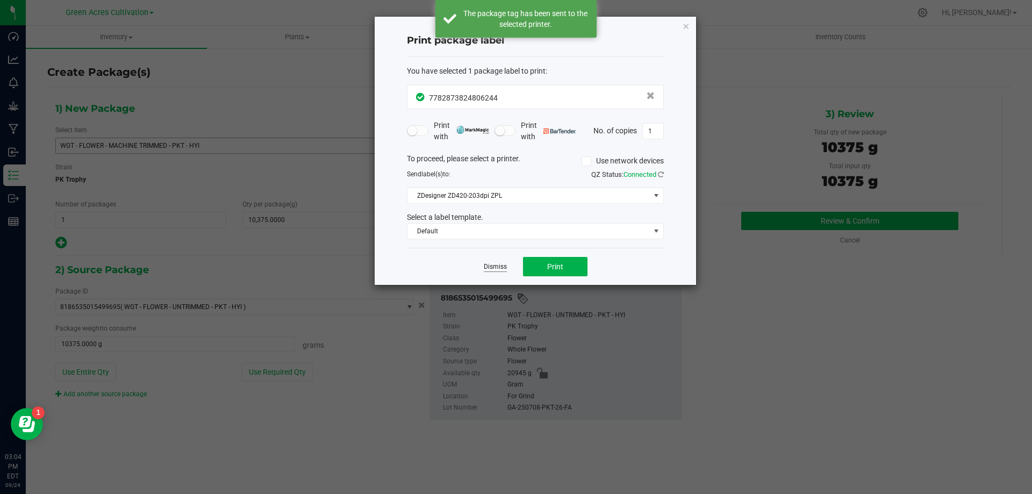
click at [502, 271] on link "Dismiss" at bounding box center [495, 266] width 23 height 9
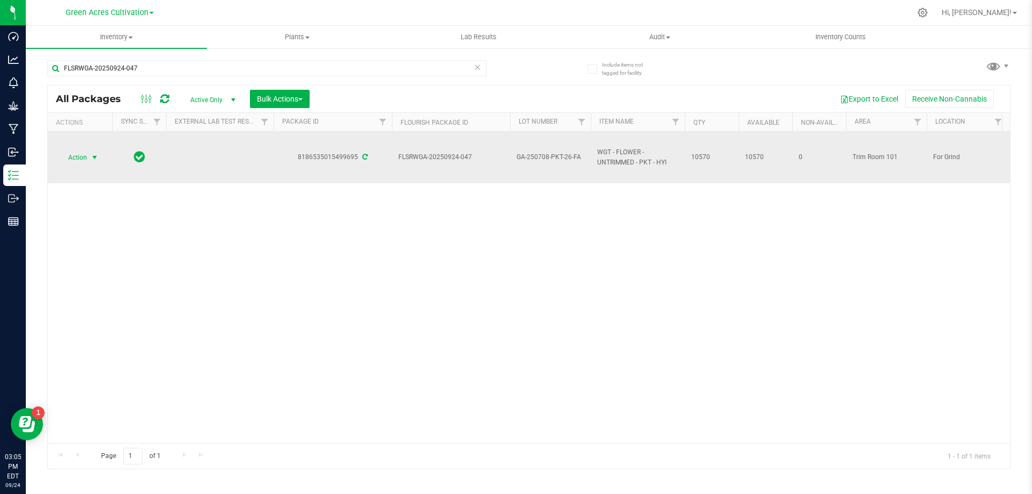
click at [95, 162] on span "select" at bounding box center [94, 157] width 13 height 15
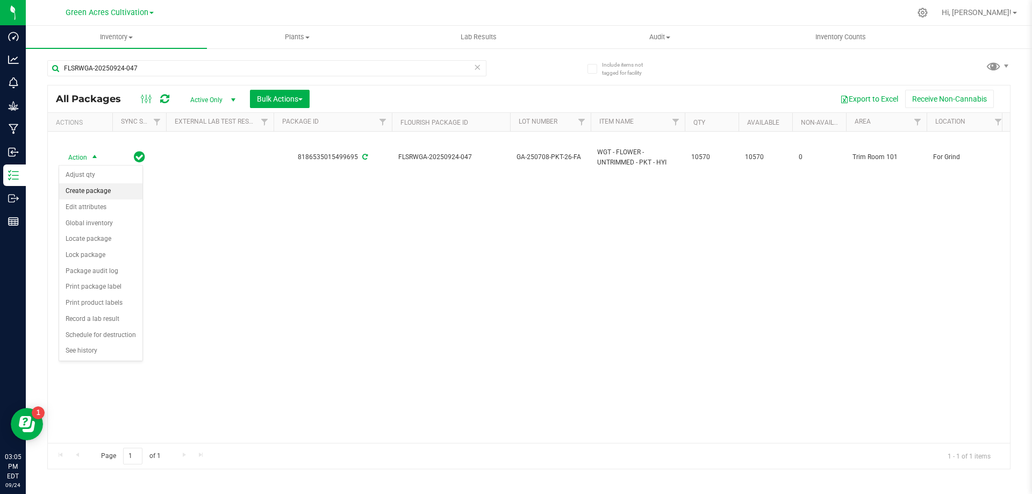
click at [104, 195] on li "Create package" at bounding box center [100, 191] width 83 height 16
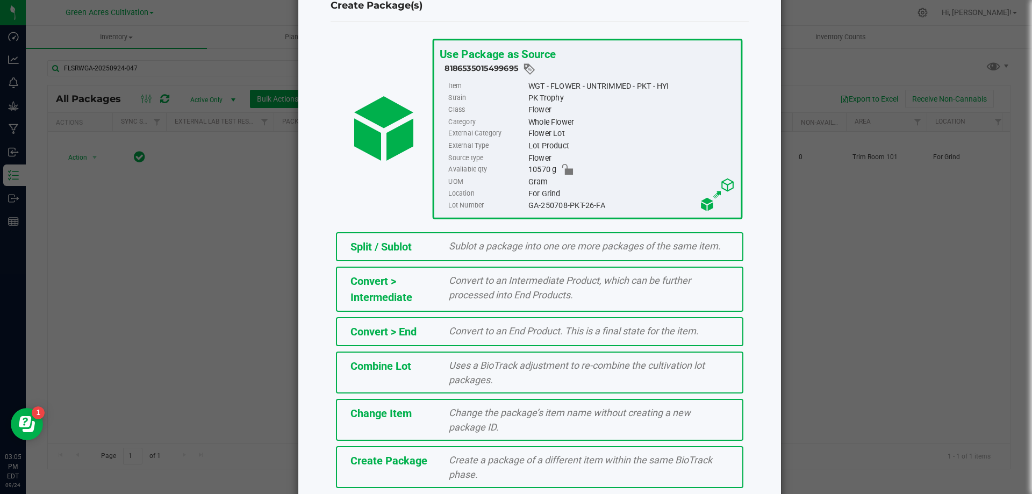
scroll to position [77, 0]
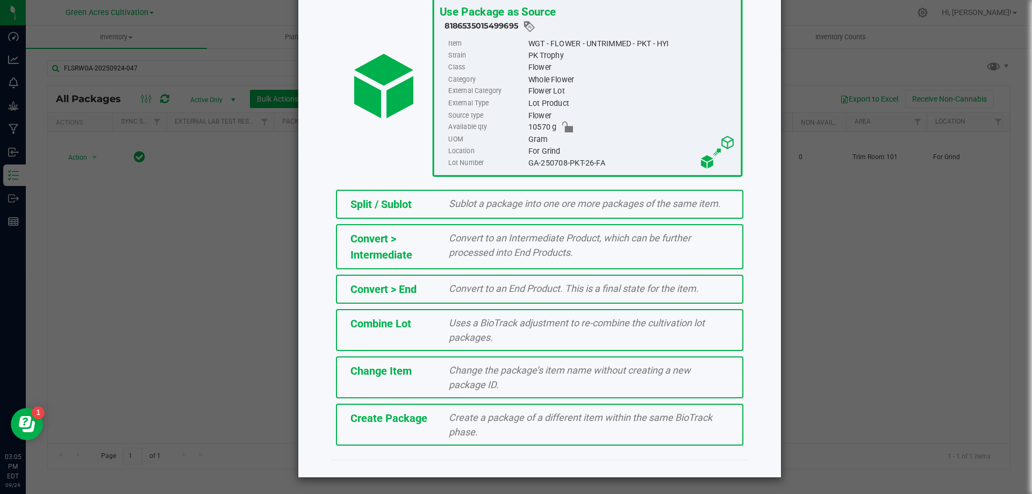
click at [556, 425] on div "Create a package of a different item within the same BioTrack phase." at bounding box center [589, 424] width 296 height 29
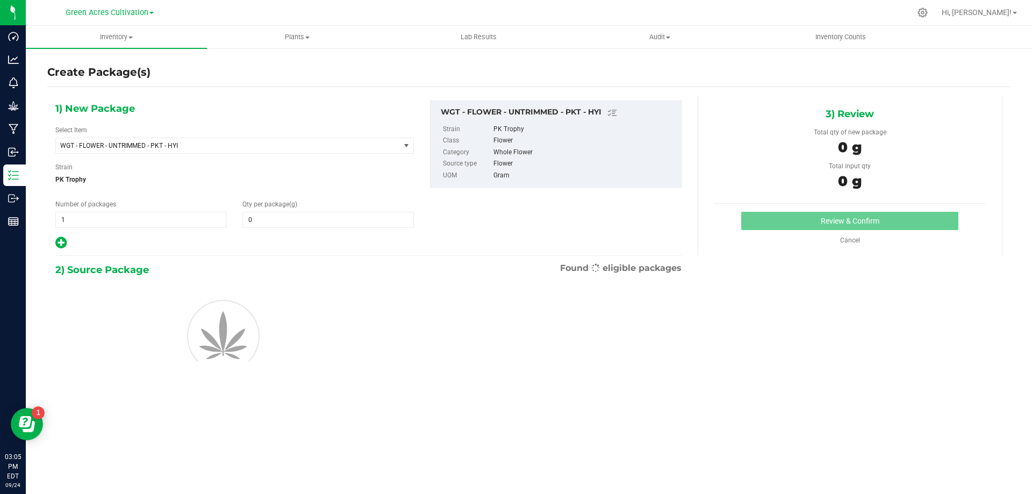
type input "0.0000"
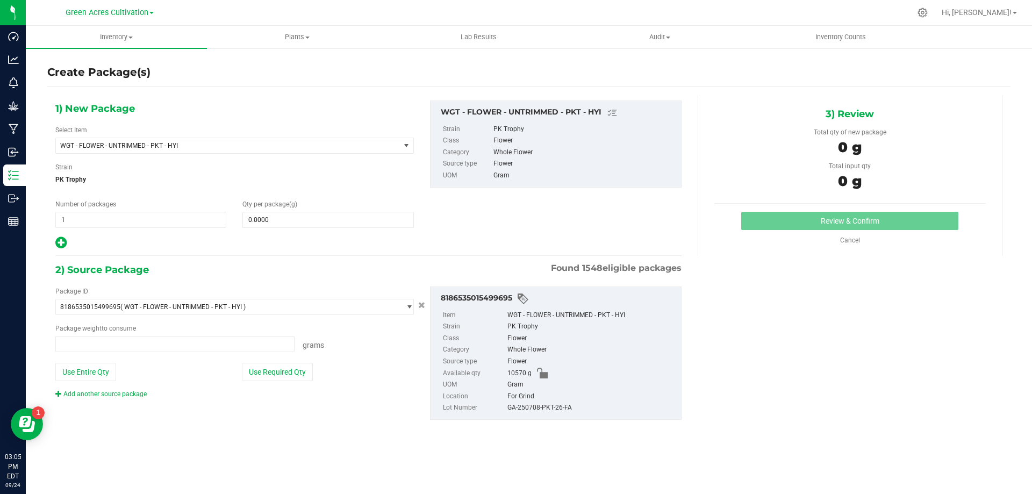
type input "0.0000 g"
click at [261, 140] on span "WGT - FLOWER - UNTRIMMED - PKT - HYI" at bounding box center [228, 145] width 344 height 15
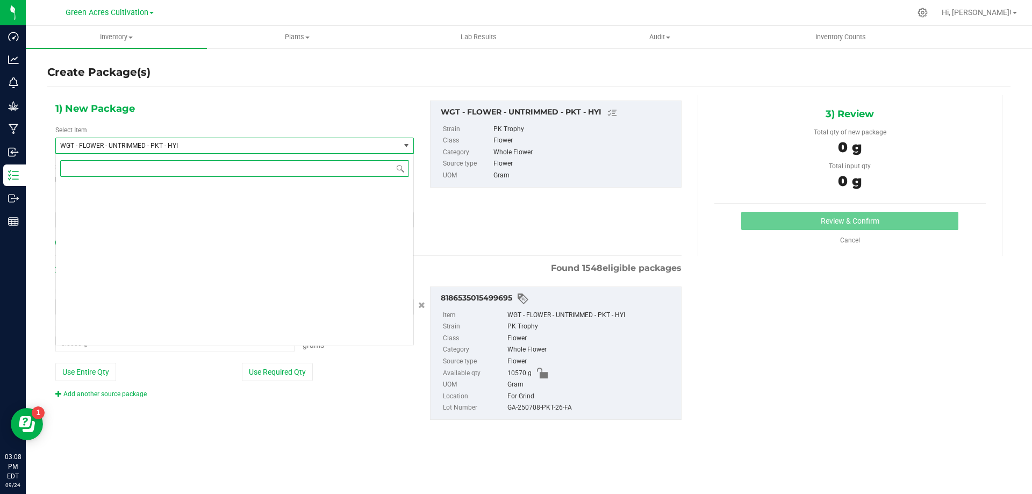
scroll to position [234716, 0]
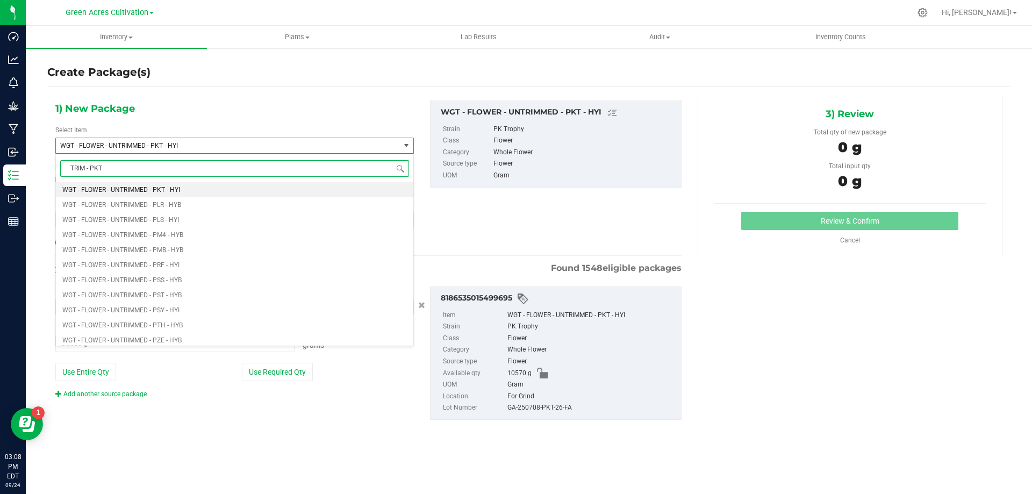
type input "TRIM - PKT"
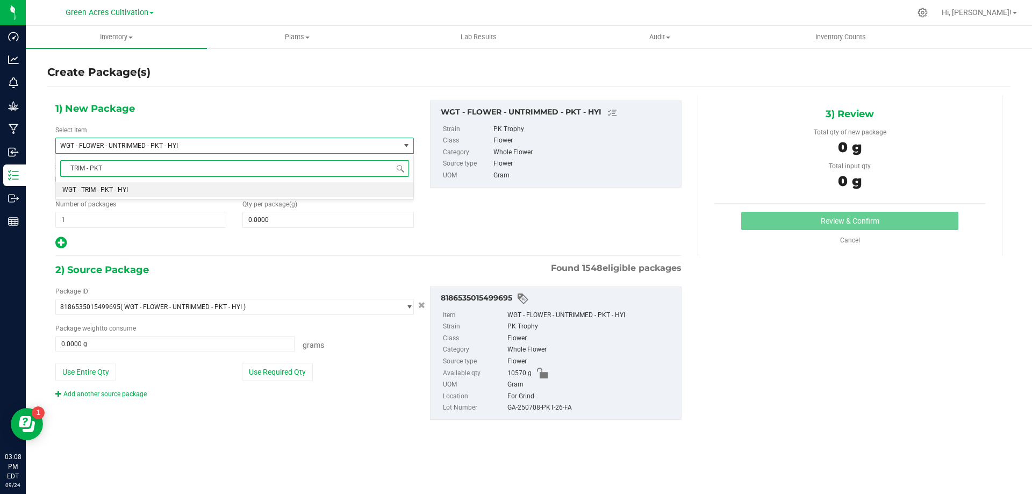
click at [323, 185] on li "WGT - TRIM - PKT - HYI" at bounding box center [234, 189] width 357 height 15
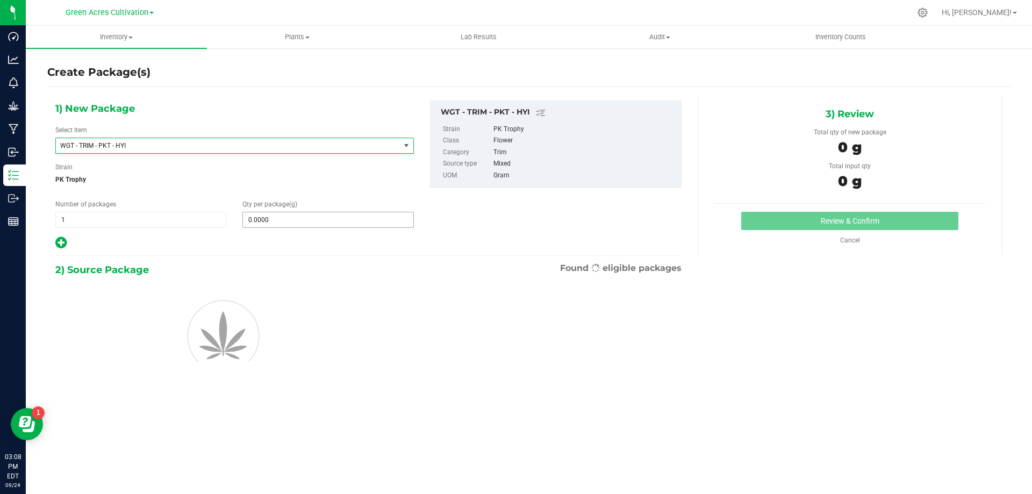
type input "0.0000"
click at [337, 214] on span at bounding box center [327, 220] width 171 height 16
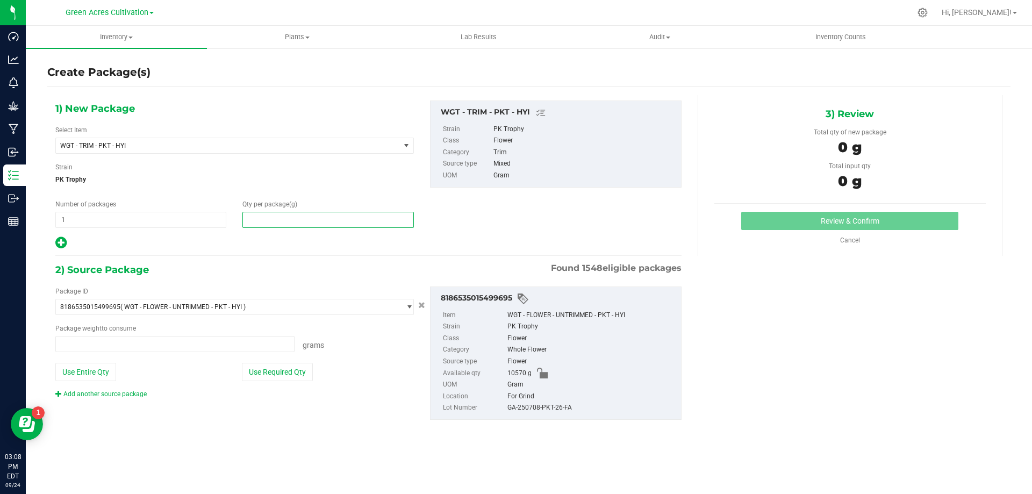
type input "0.0000 g"
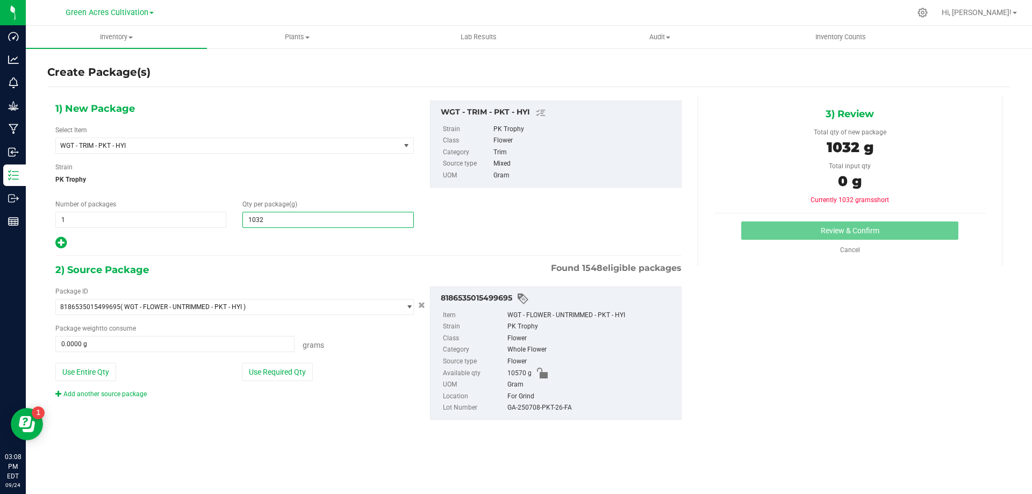
type input "10320"
type input "10,320.0000"
click at [309, 365] on button "Use Required Qty" at bounding box center [277, 372] width 71 height 18
type input "10320.0000 g"
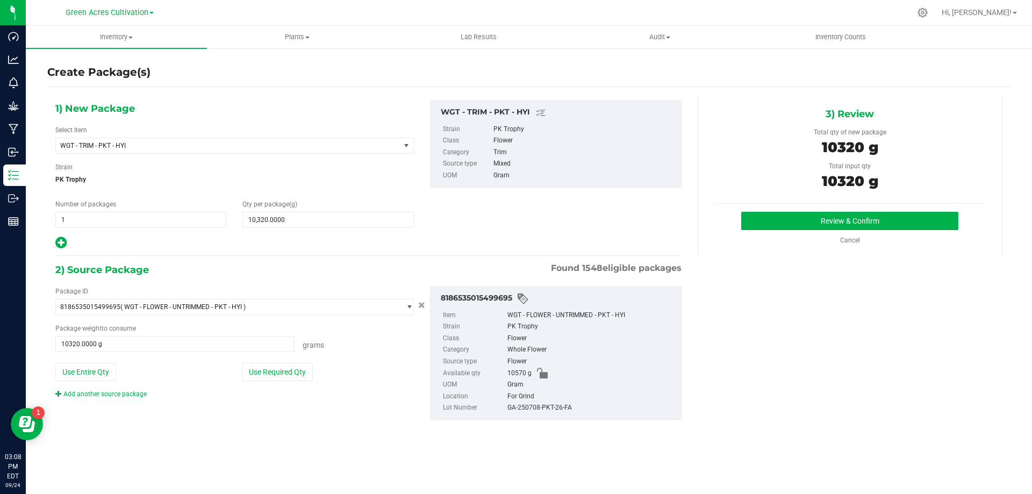
click at [534, 405] on div "GA-250708-PKT-26-FA" at bounding box center [591, 408] width 168 height 12
copy div "GA-250708-PKT-26-FA"
click at [752, 232] on div "Review & Confirm Cancel" at bounding box center [849, 228] width 271 height 33
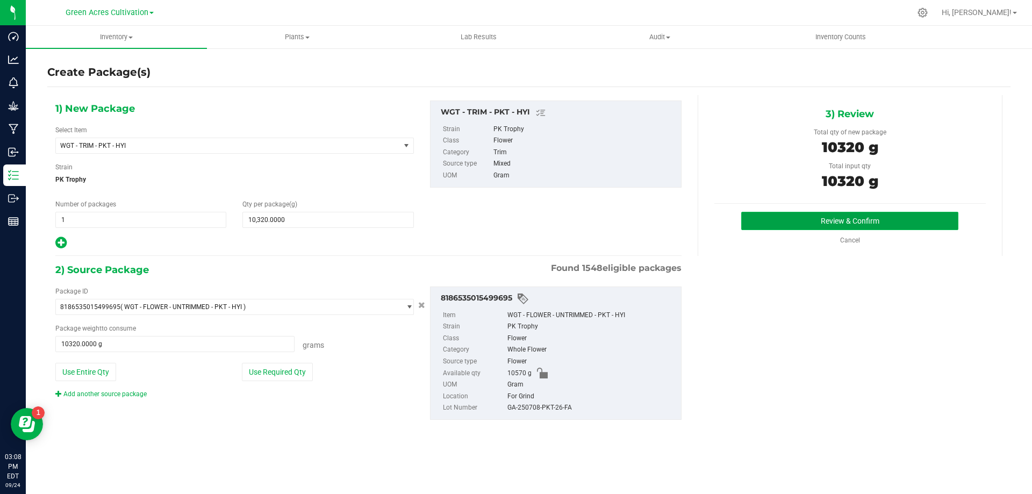
click at [756, 227] on button "Review & Confirm" at bounding box center [849, 221] width 217 height 18
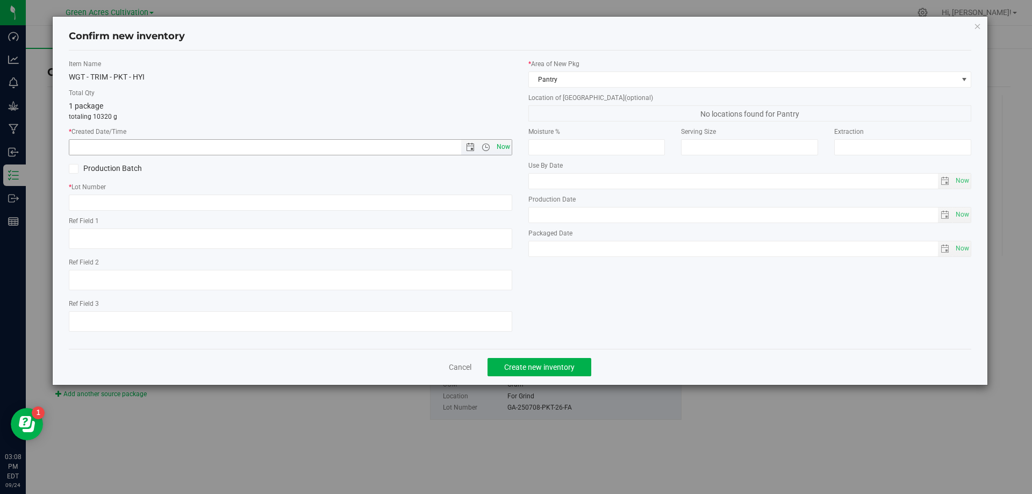
click at [509, 145] on span "Now" at bounding box center [503, 147] width 18 height 16
type input "9/24/2025 3:08 PM"
click at [496, 193] on div "* Lot Number" at bounding box center [290, 196] width 443 height 28
click at [493, 202] on input "text" at bounding box center [290, 202] width 443 height 16
paste input "GA-250708-PKT-26-FA"
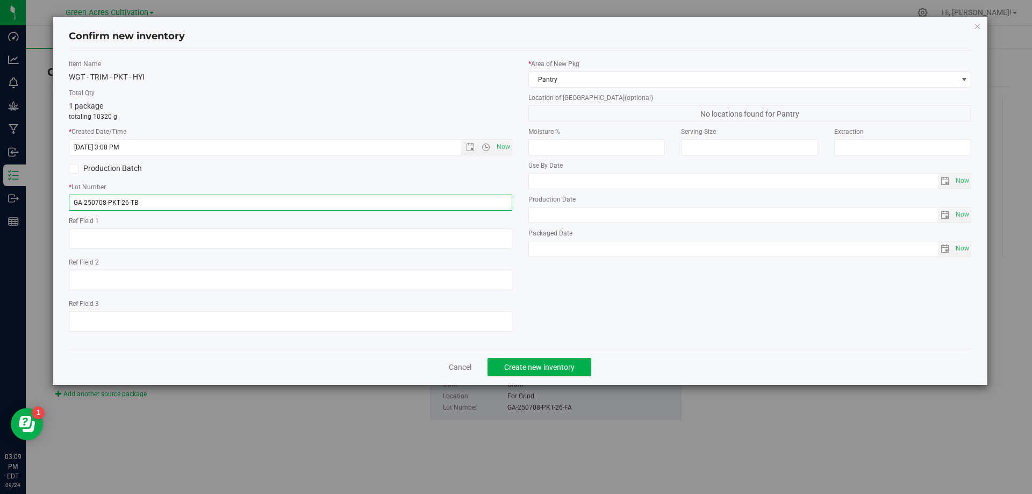
type input "GA-250708-PKT-26-TB"
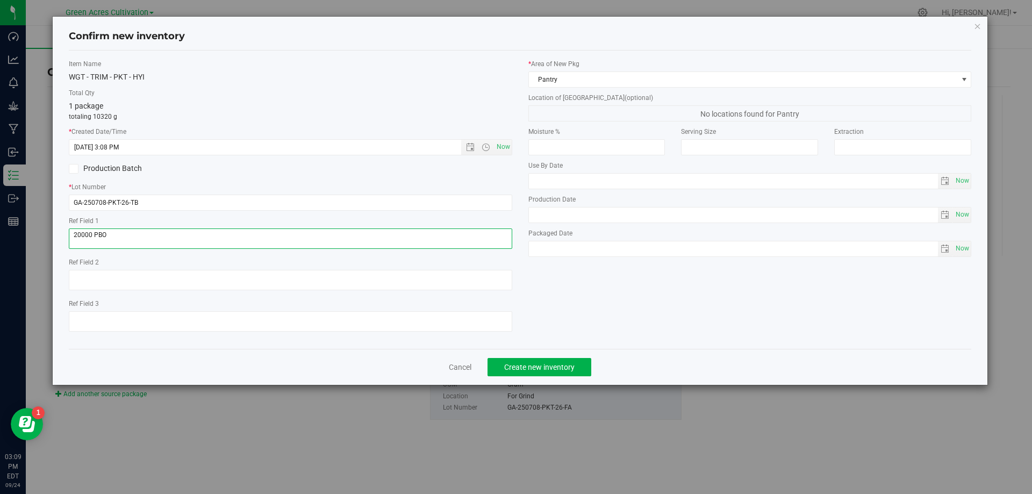
type textarea "20000 PBO"
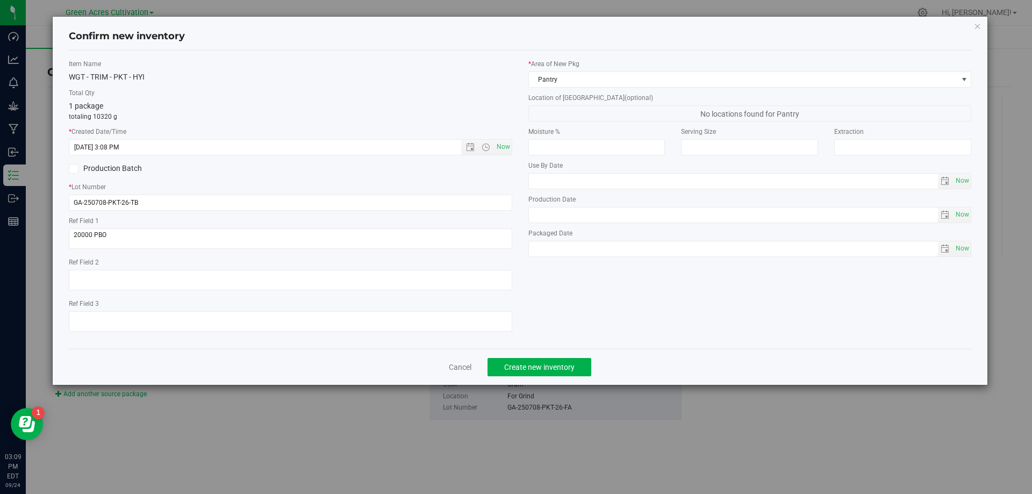
click at [631, 88] on div "* Area of New Pkg Pantry Location of New Pkg (optional) No locations found for …" at bounding box center [749, 160] width 459 height 203
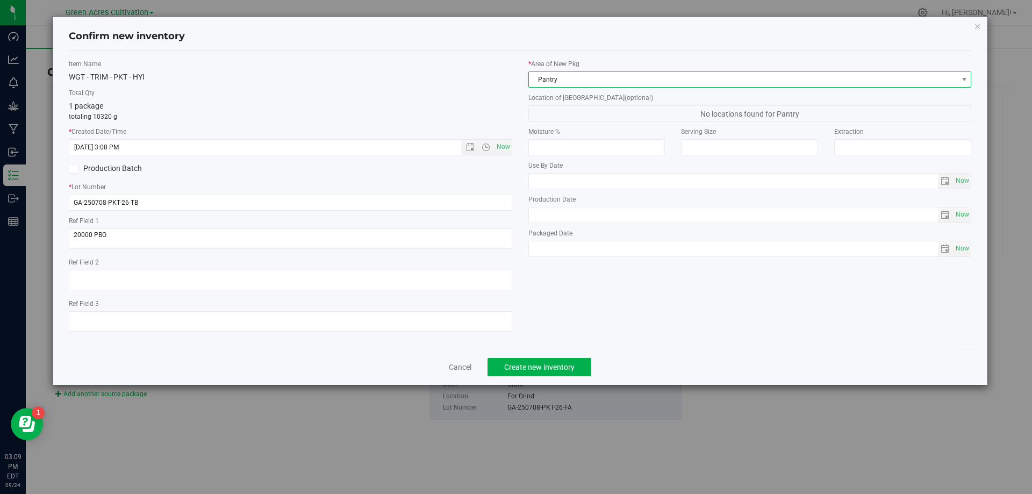
click at [631, 87] on span "Pantry" at bounding box center [749, 79] width 443 height 16
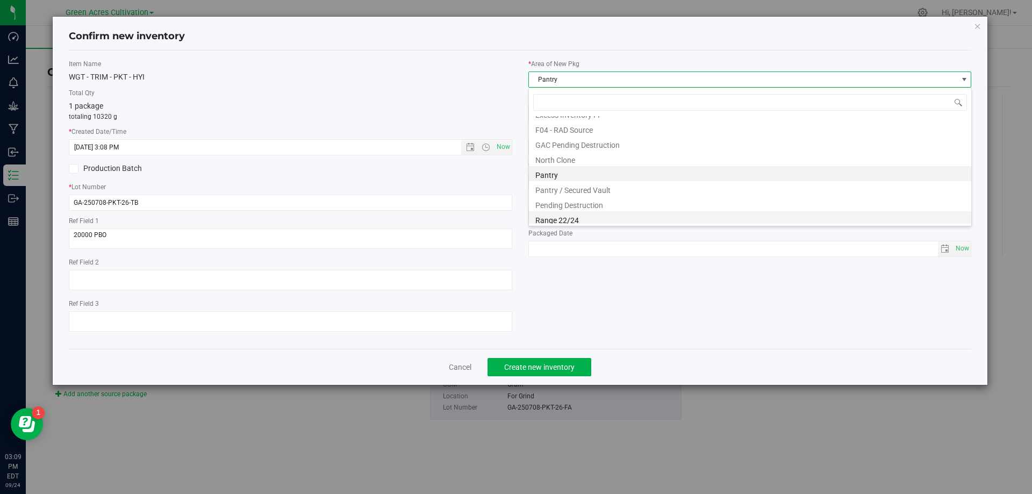
scroll to position [163, 0]
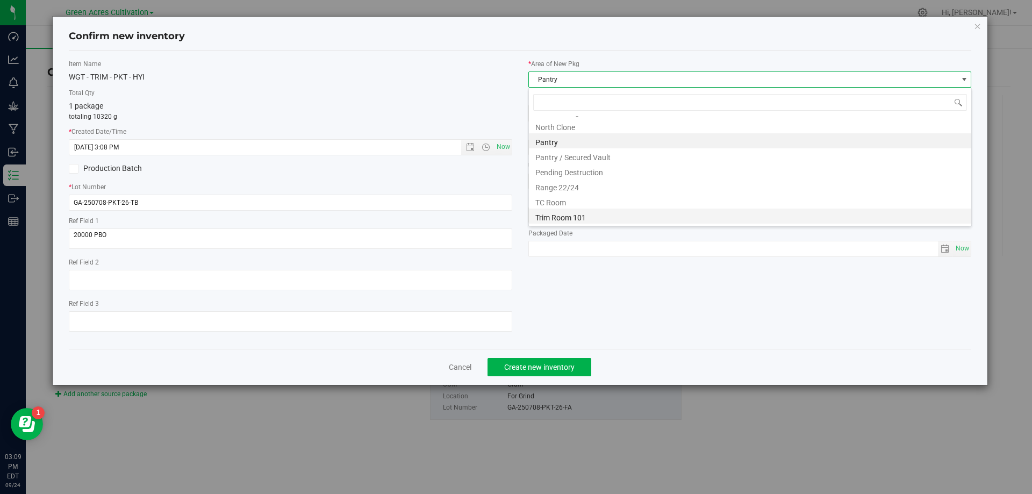
click at [602, 219] on li "Trim Room 101" at bounding box center [750, 215] width 442 height 15
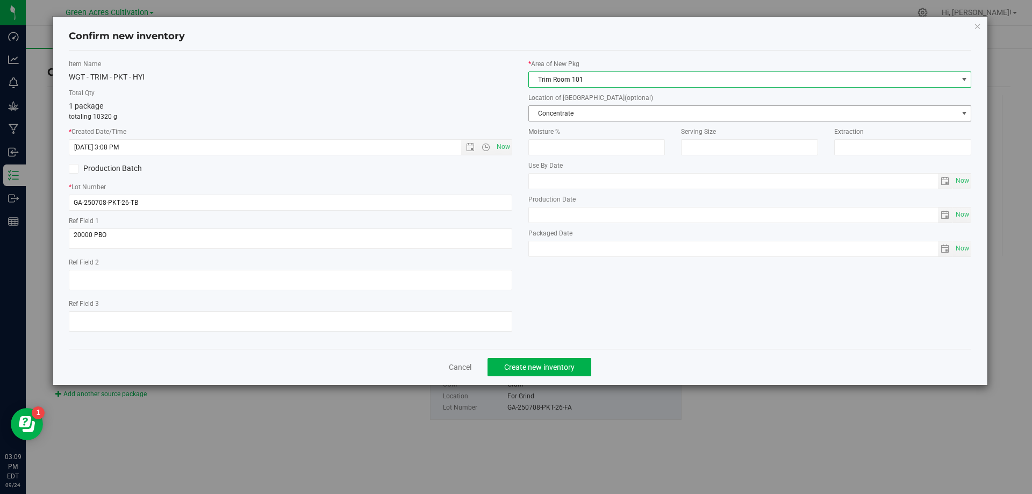
click at [649, 117] on span "Concentrate" at bounding box center [743, 113] width 429 height 15
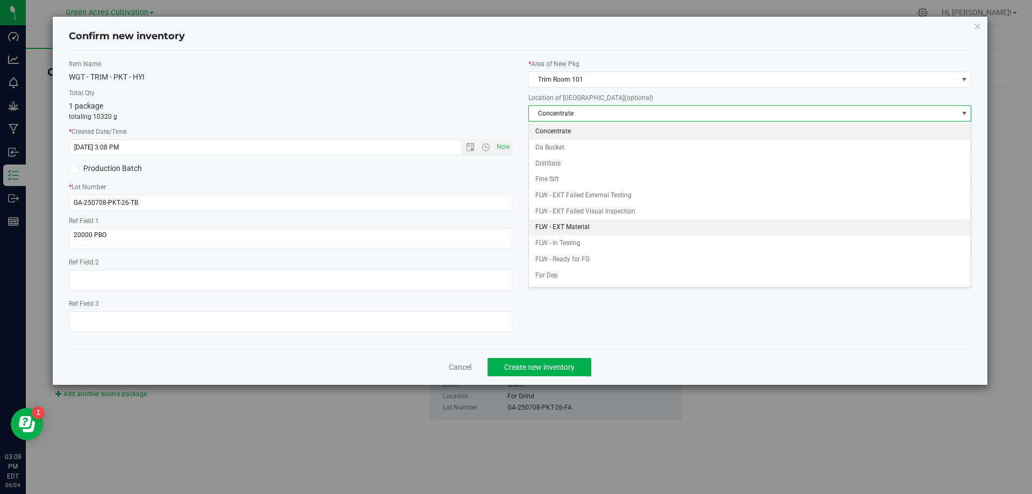
click at [602, 227] on li "FLW - EXT Material" at bounding box center [750, 227] width 442 height 16
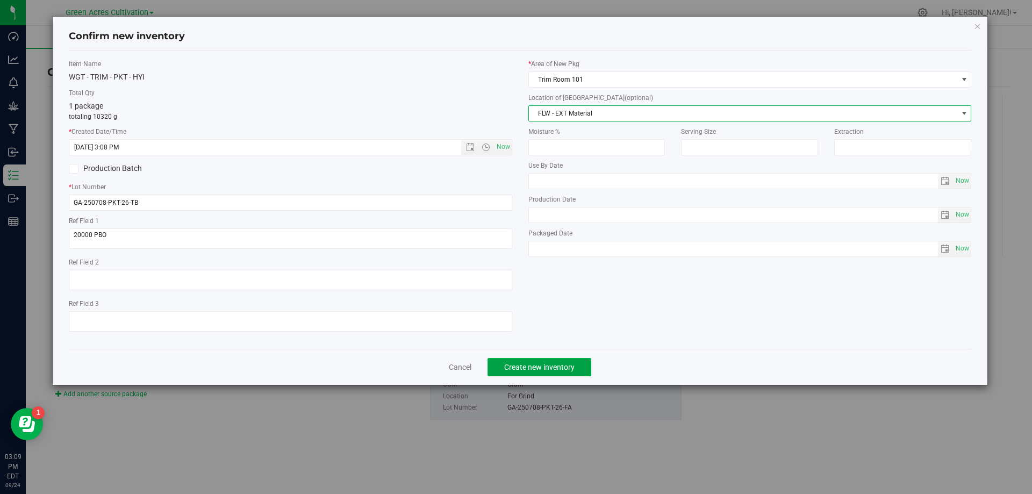
click at [573, 375] on button "Create new inventory" at bounding box center [539, 367] width 104 height 18
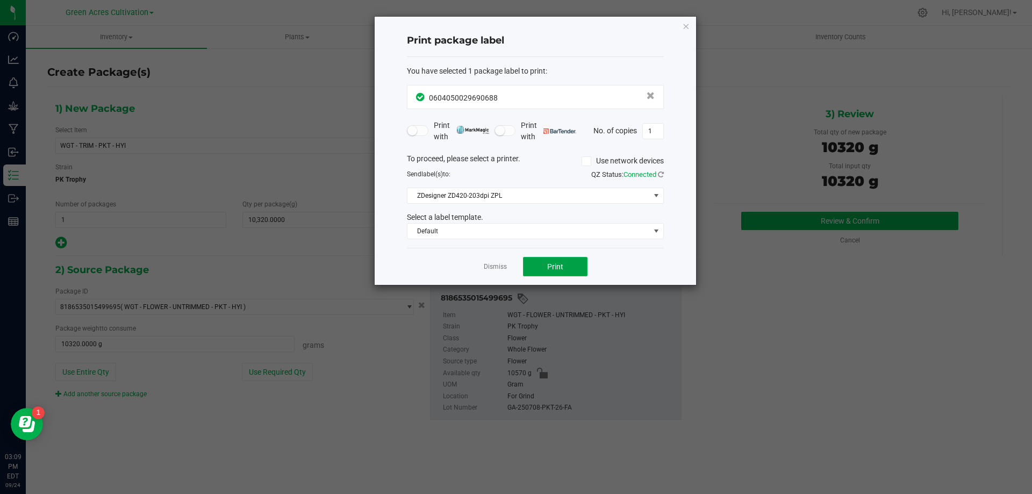
click at [560, 263] on span "Print" at bounding box center [555, 266] width 16 height 9
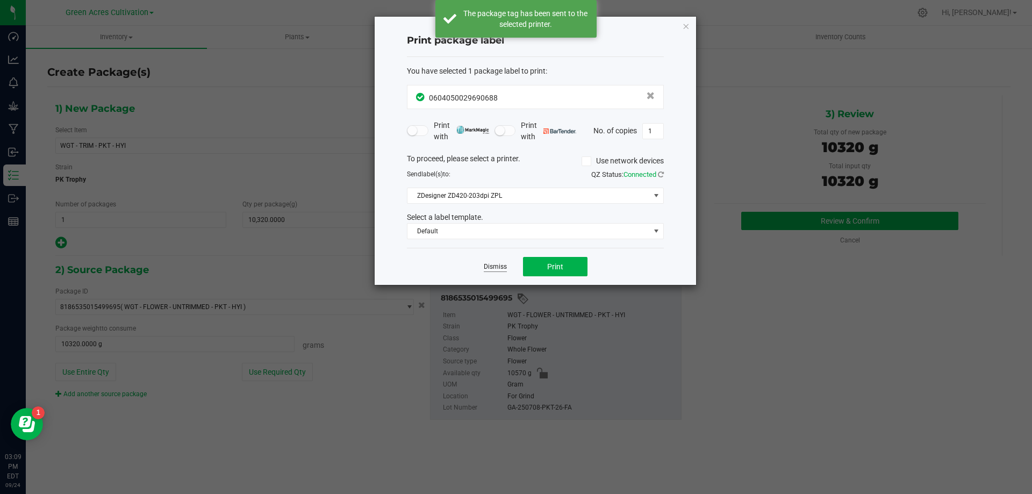
click at [491, 266] on link "Dismiss" at bounding box center [495, 266] width 23 height 9
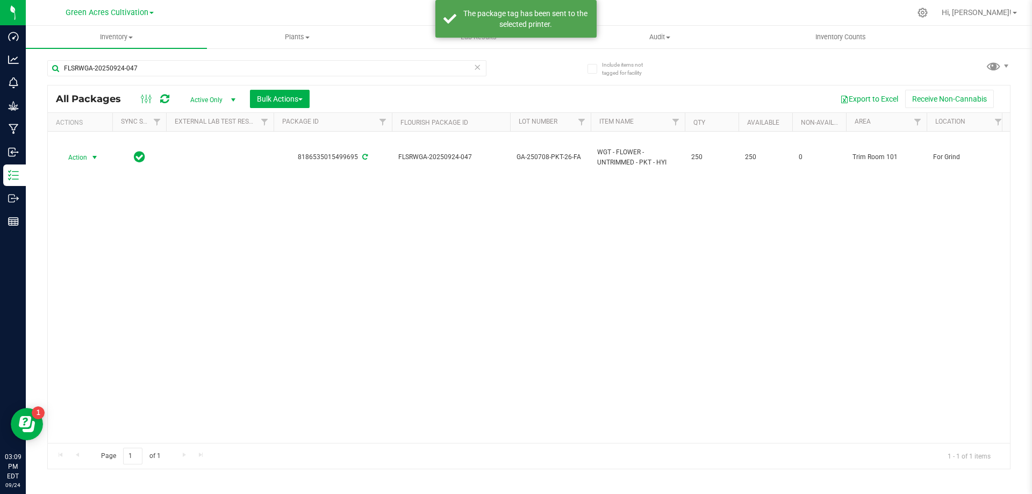
click at [91, 157] on span "select" at bounding box center [94, 157] width 9 height 9
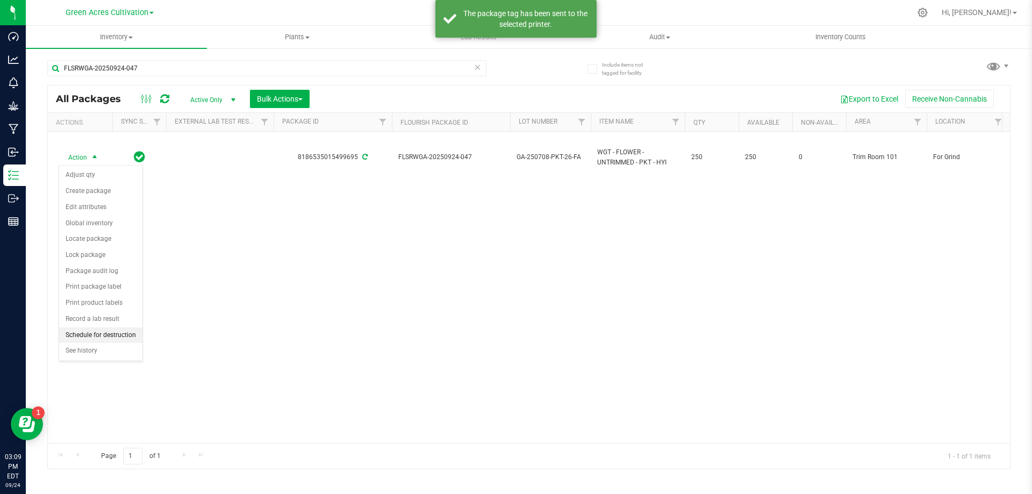
click at [129, 332] on li "Schedule for destruction" at bounding box center [100, 335] width 83 height 16
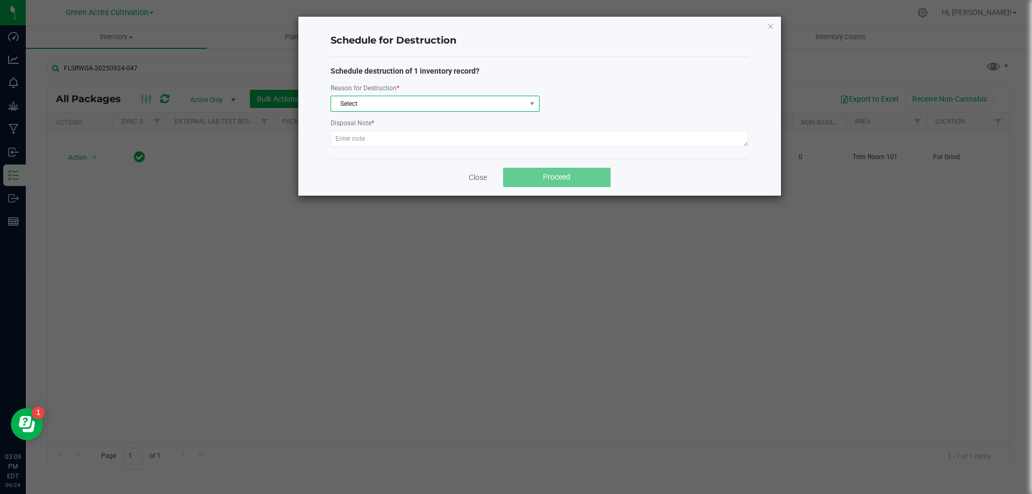
click at [438, 103] on span "Select" at bounding box center [428, 103] width 194 height 15
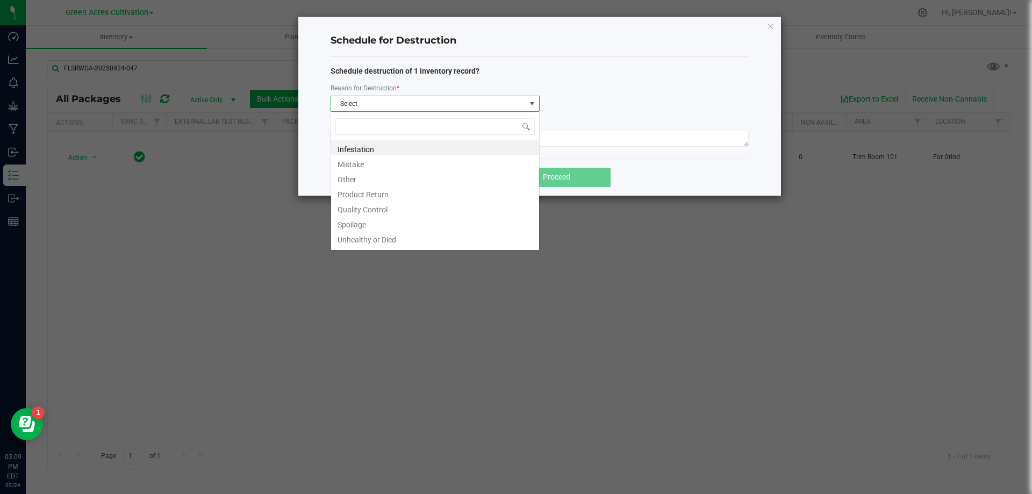
scroll to position [16, 209]
type input "W"
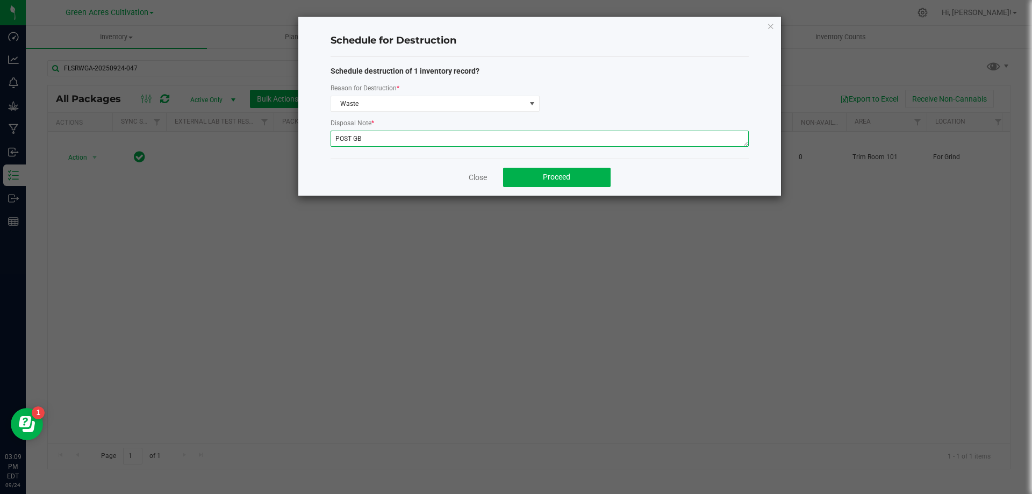
type textarea "POST GB"
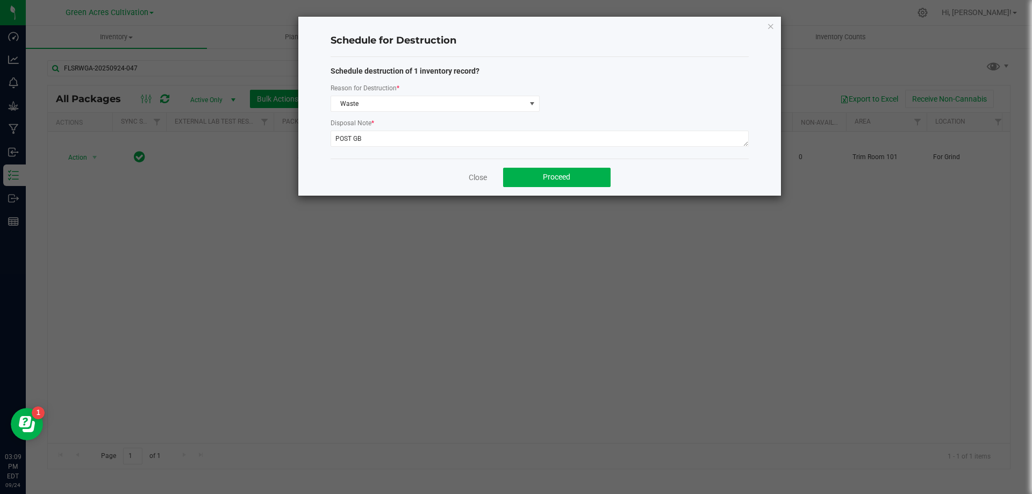
click at [528, 162] on div "Close Proceed" at bounding box center [539, 176] width 418 height 37
click at [529, 172] on button "Proceed" at bounding box center [556, 177] width 107 height 19
